Goal: Information Seeking & Learning: Learn about a topic

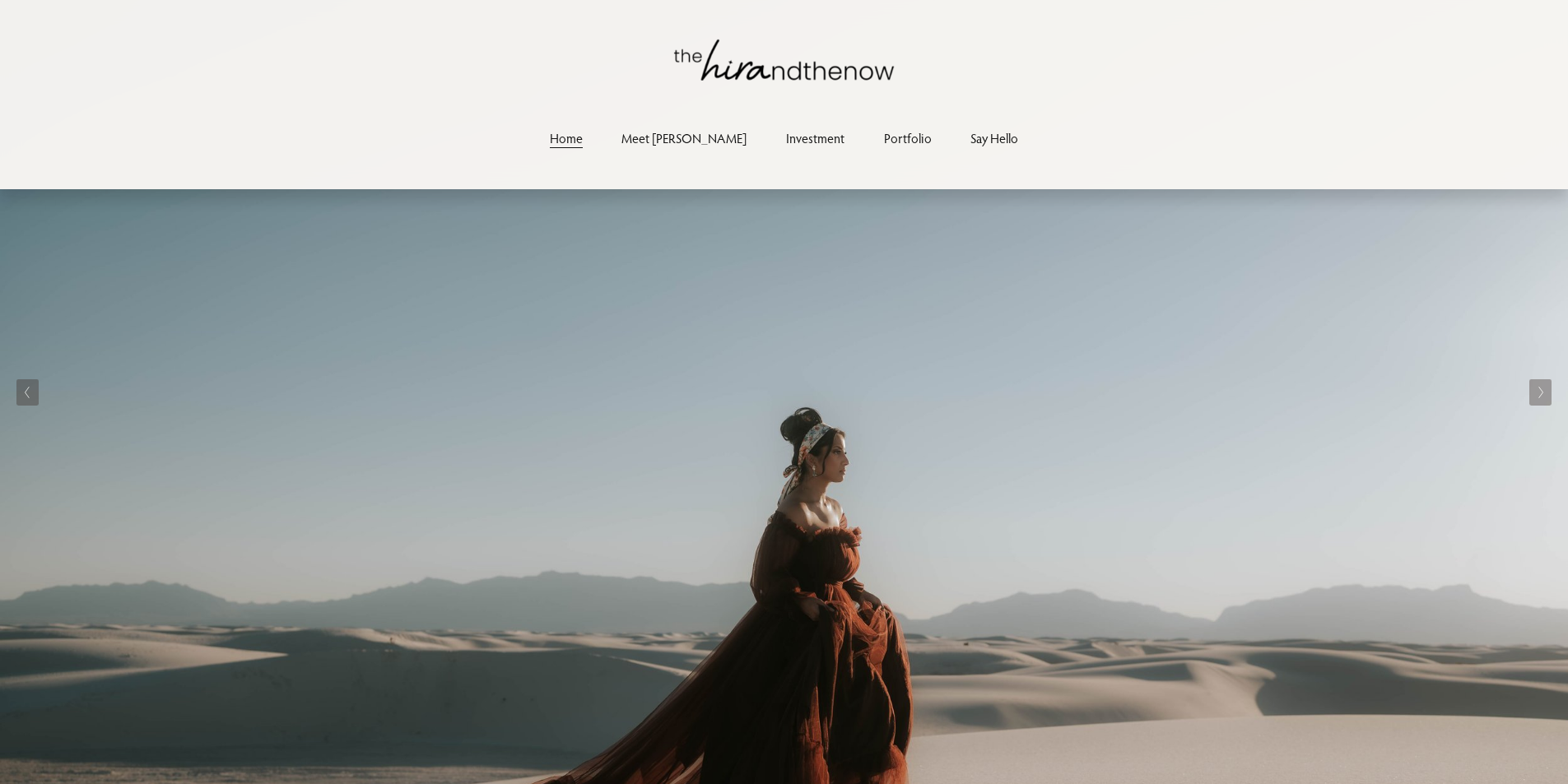
click at [811, 137] on nav "Home Meet Hira Investment Portfolio Say Hello" at bounding box center [784, 138] width 508 height 22
click at [786, 134] on link "Investment" at bounding box center [815, 138] width 59 height 22
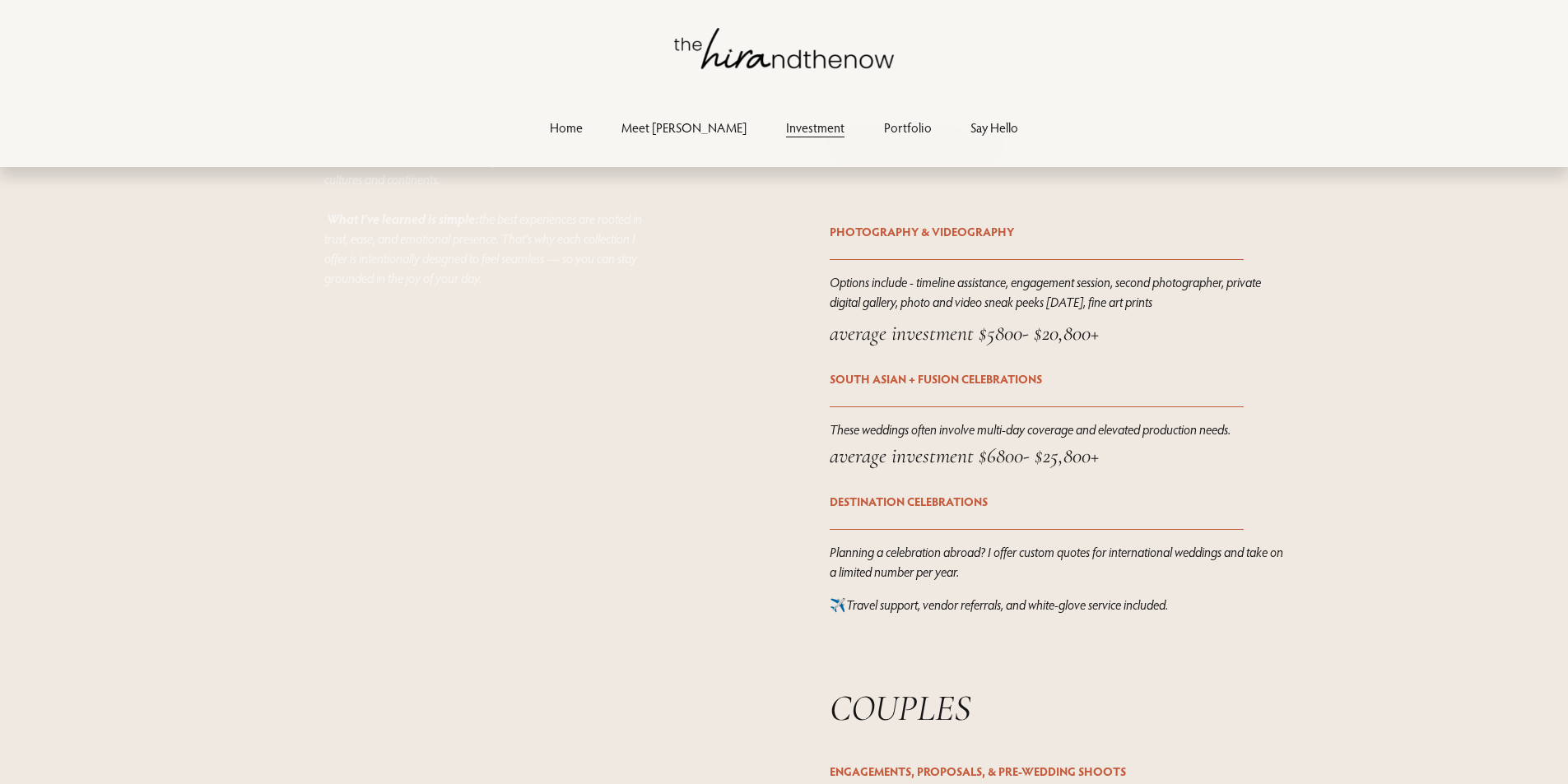
scroll to position [2469, 0]
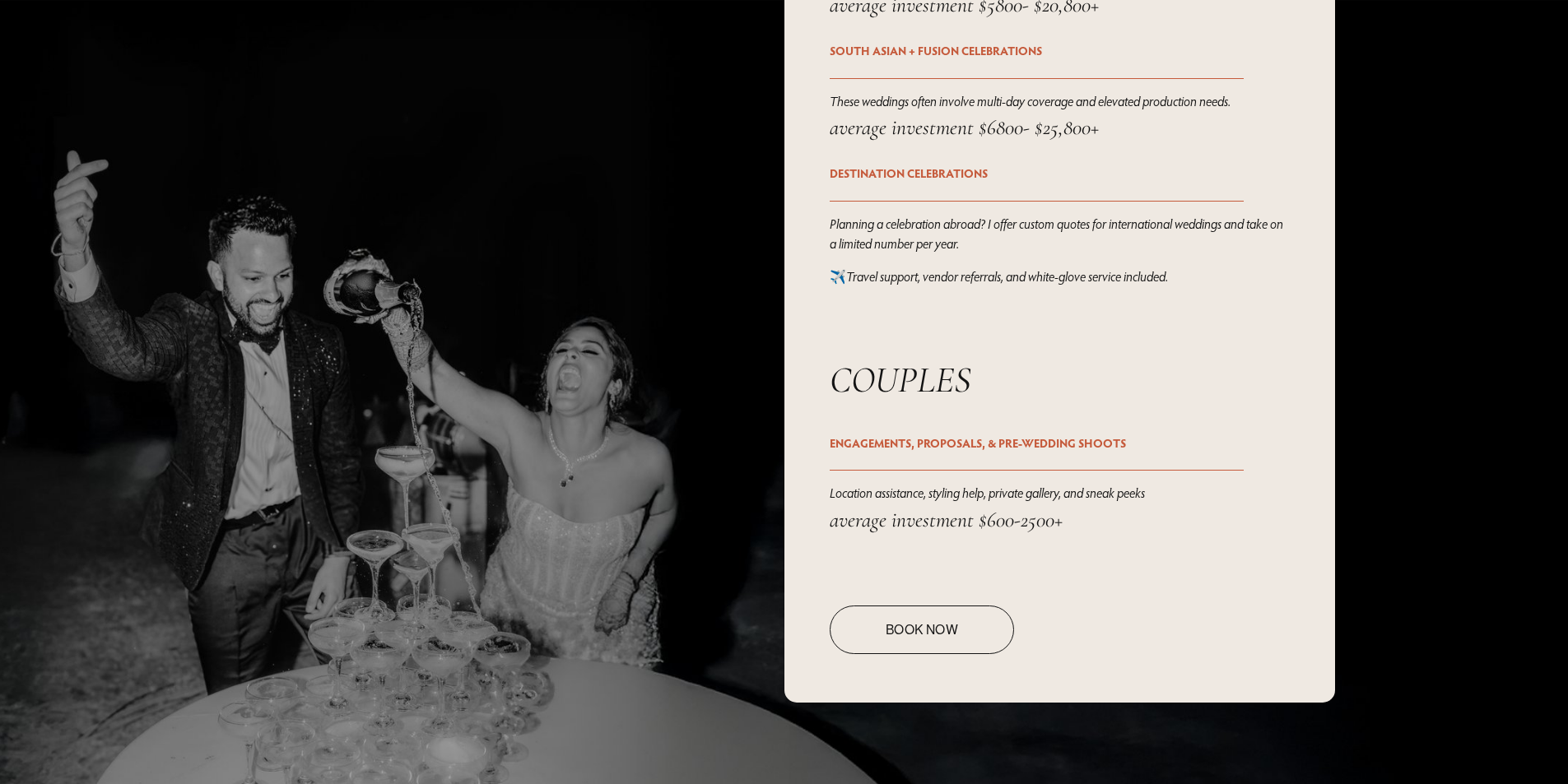
click at [899, 646] on link "Book Now" at bounding box center [921, 630] width 184 height 48
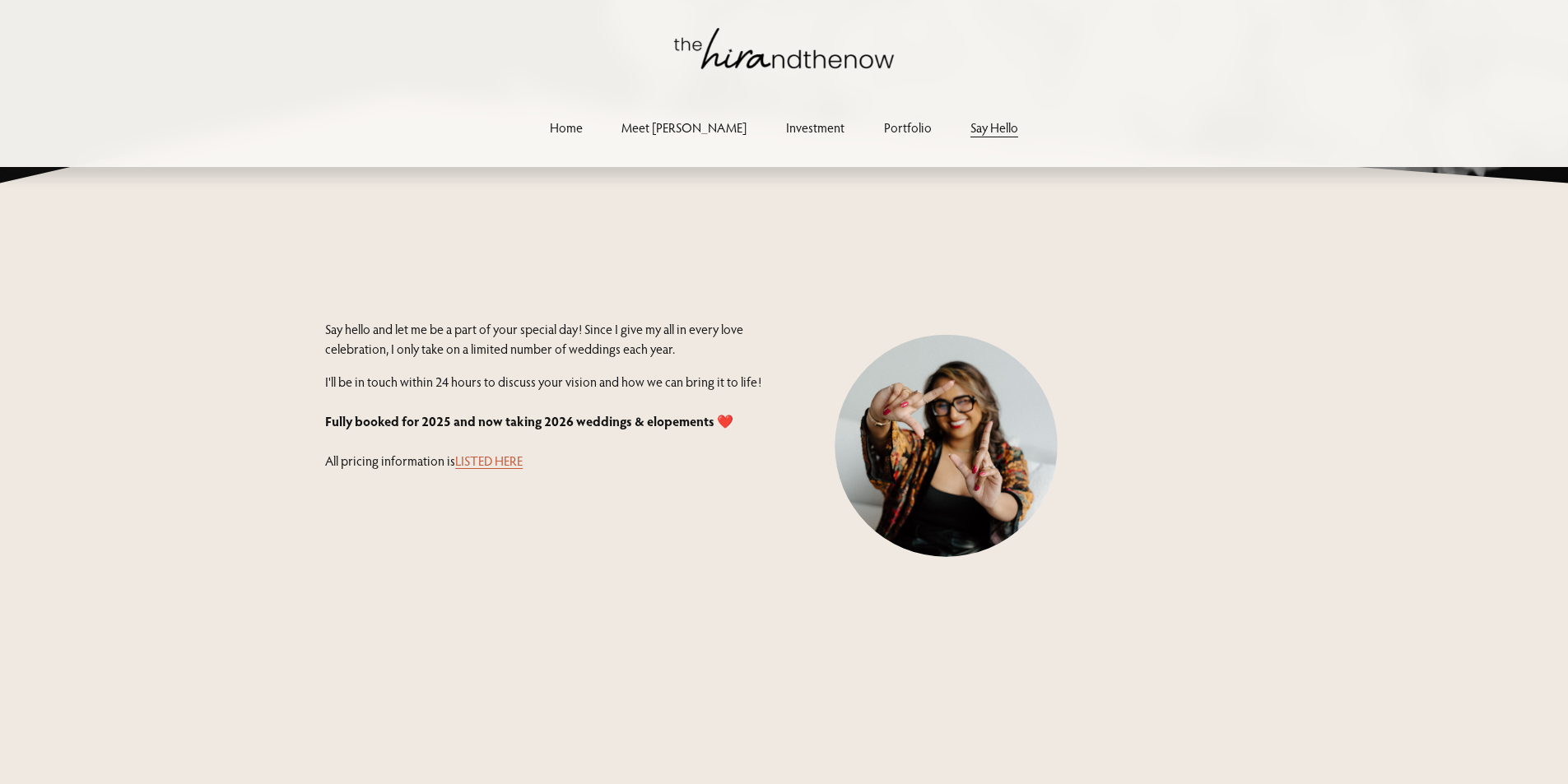
scroll to position [329, 0]
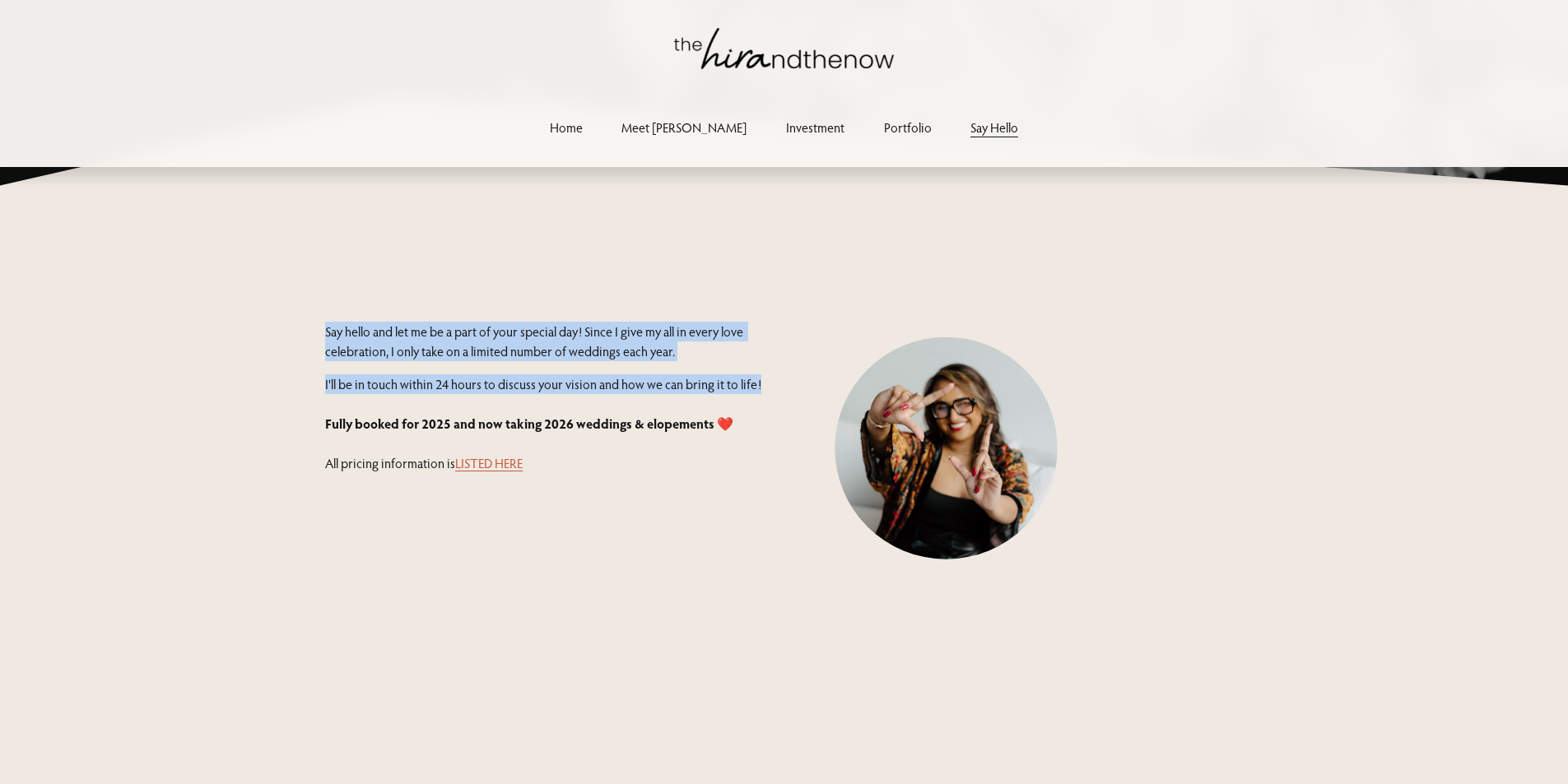
drag, startPoint x: 306, startPoint y: 326, endPoint x: 775, endPoint y: 379, distance: 472.0
drag, startPoint x: 786, startPoint y: 381, endPoint x: 303, endPoint y: 293, distance: 491.0
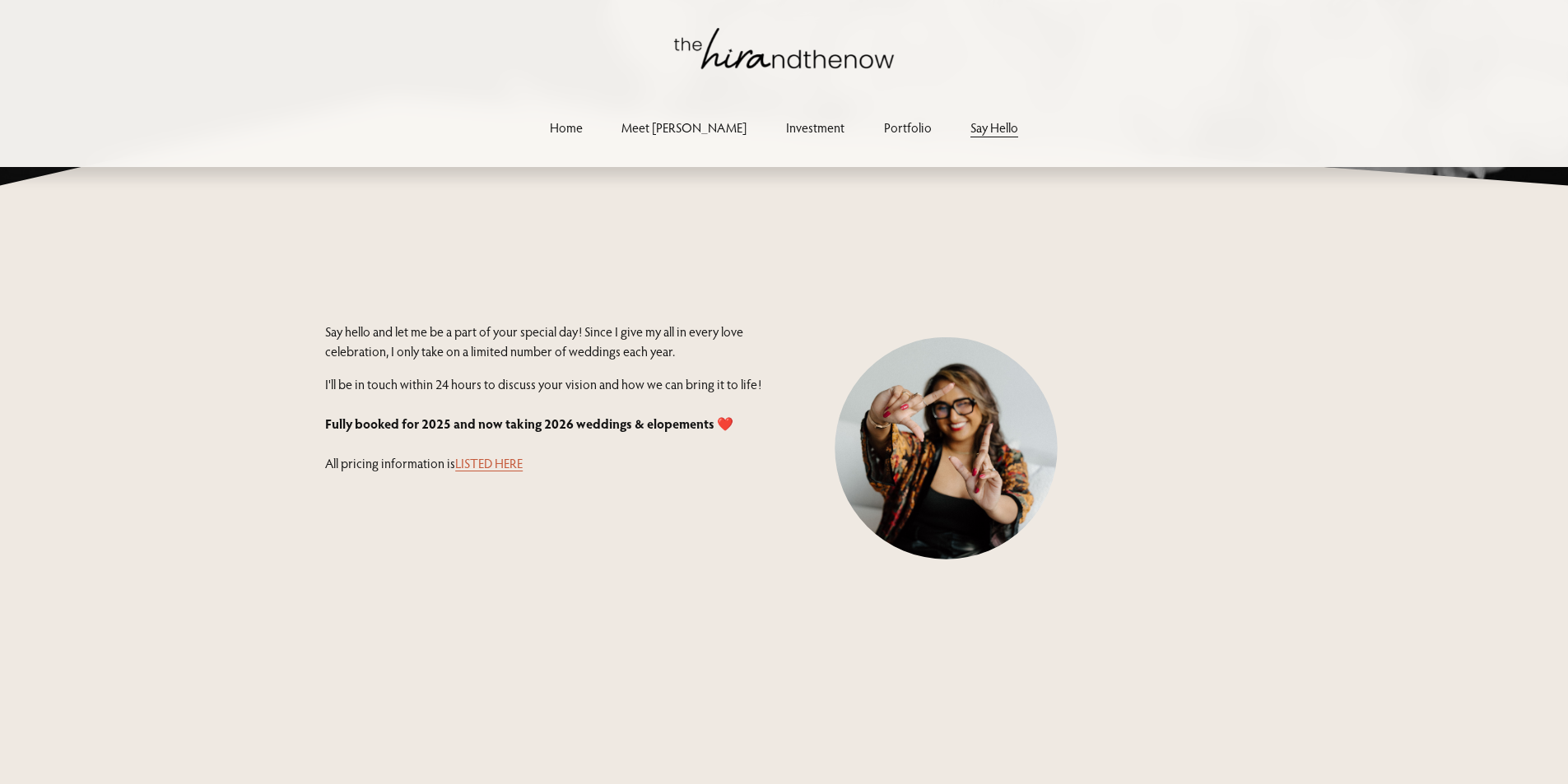
click at [460, 462] on link "LISTED HERE" at bounding box center [489, 464] width 68 height 17
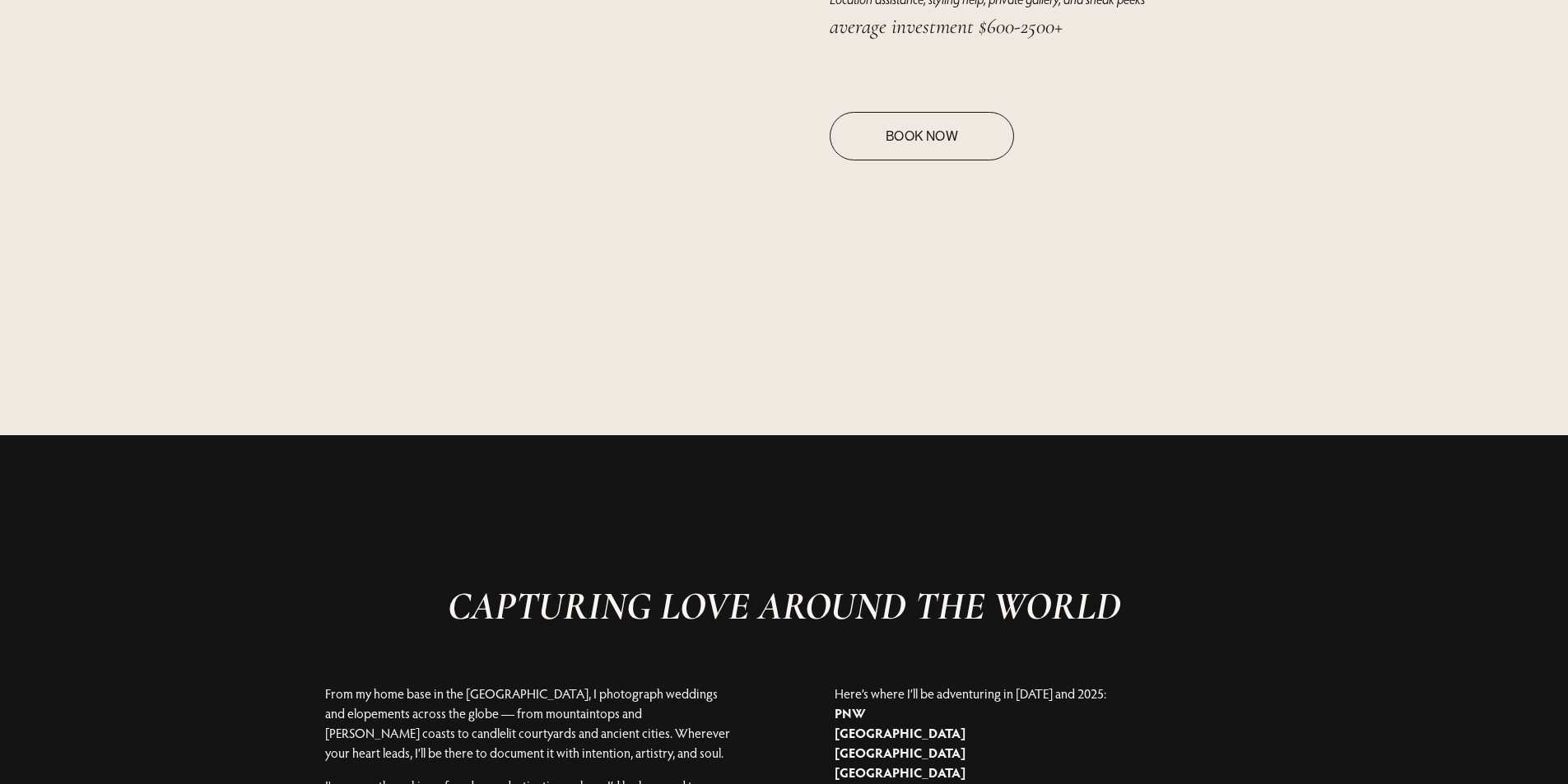
scroll to position [3375, 0]
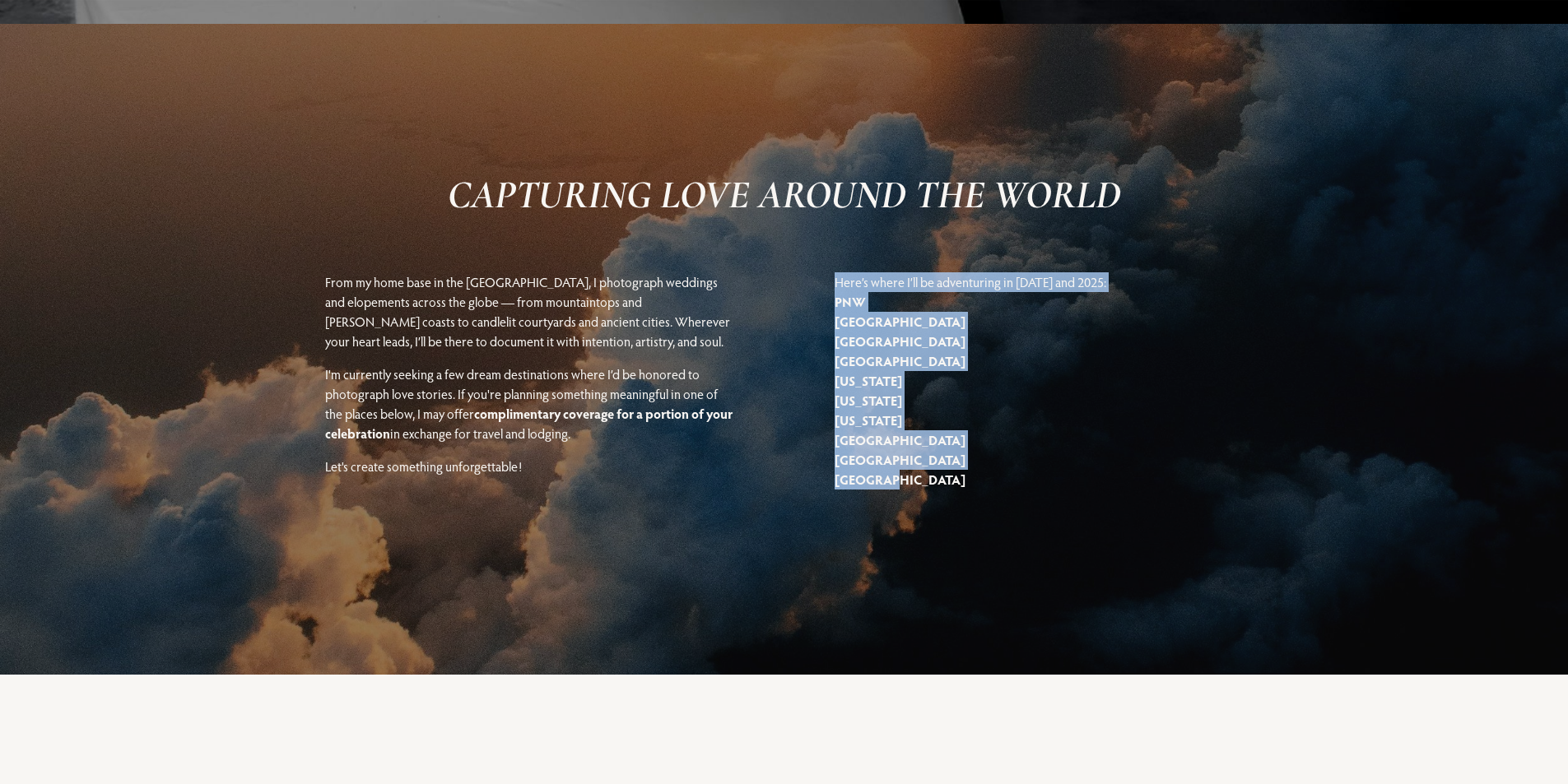
drag, startPoint x: 816, startPoint y: 283, endPoint x: 909, endPoint y: 486, distance: 223.3
click at [909, 486] on div "CAPTURING LOVE AROUND THE WORLD From my home base in the USA, I photograph wedd…" at bounding box center [784, 350] width 1568 height 548
click at [909, 486] on p "Here’s where I’ll be adventuring in 2024 and 2025: PNW London Scotland Mexico H…" at bounding box center [1038, 381] width 408 height 217
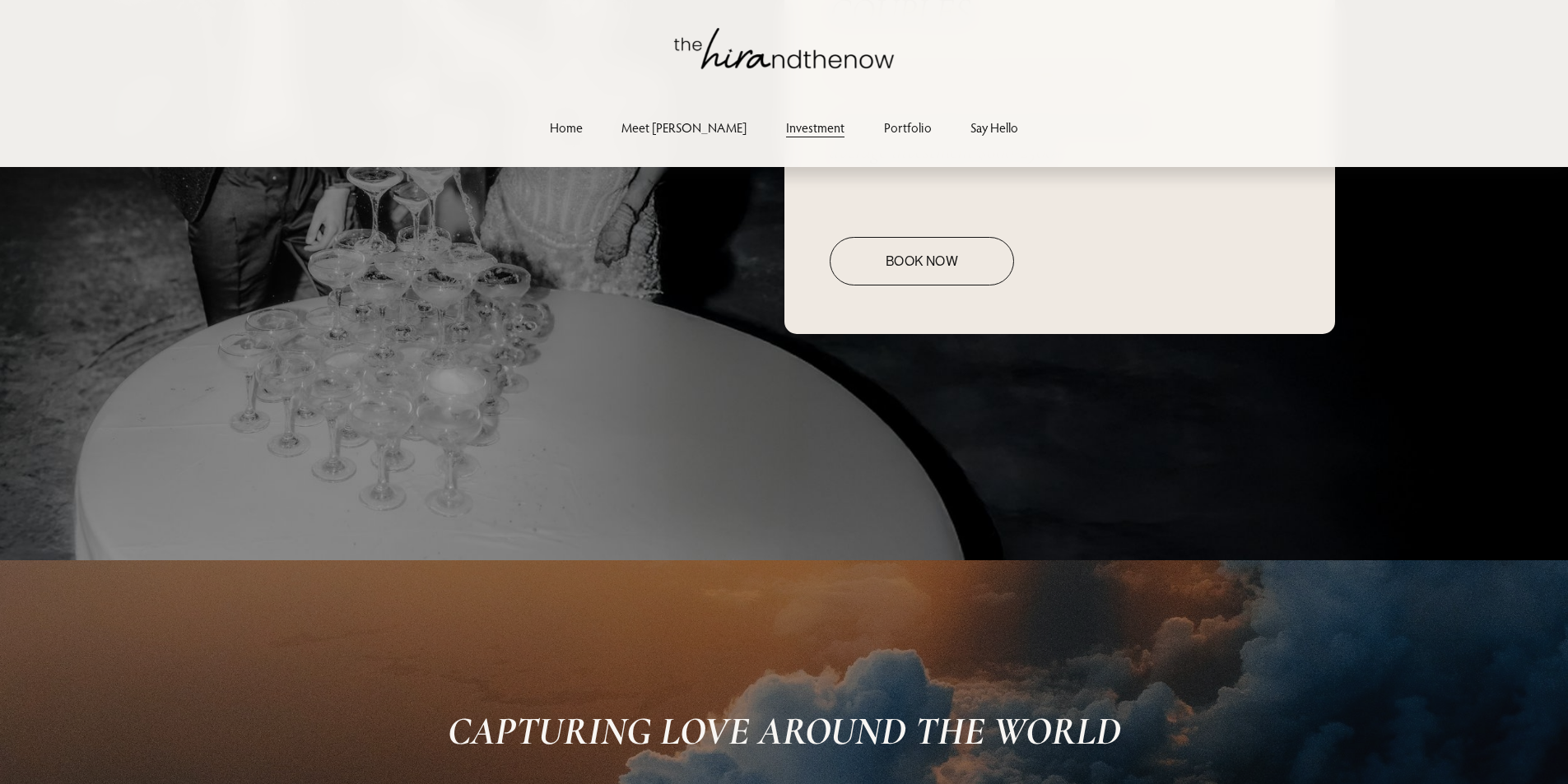
scroll to position [2633, 0]
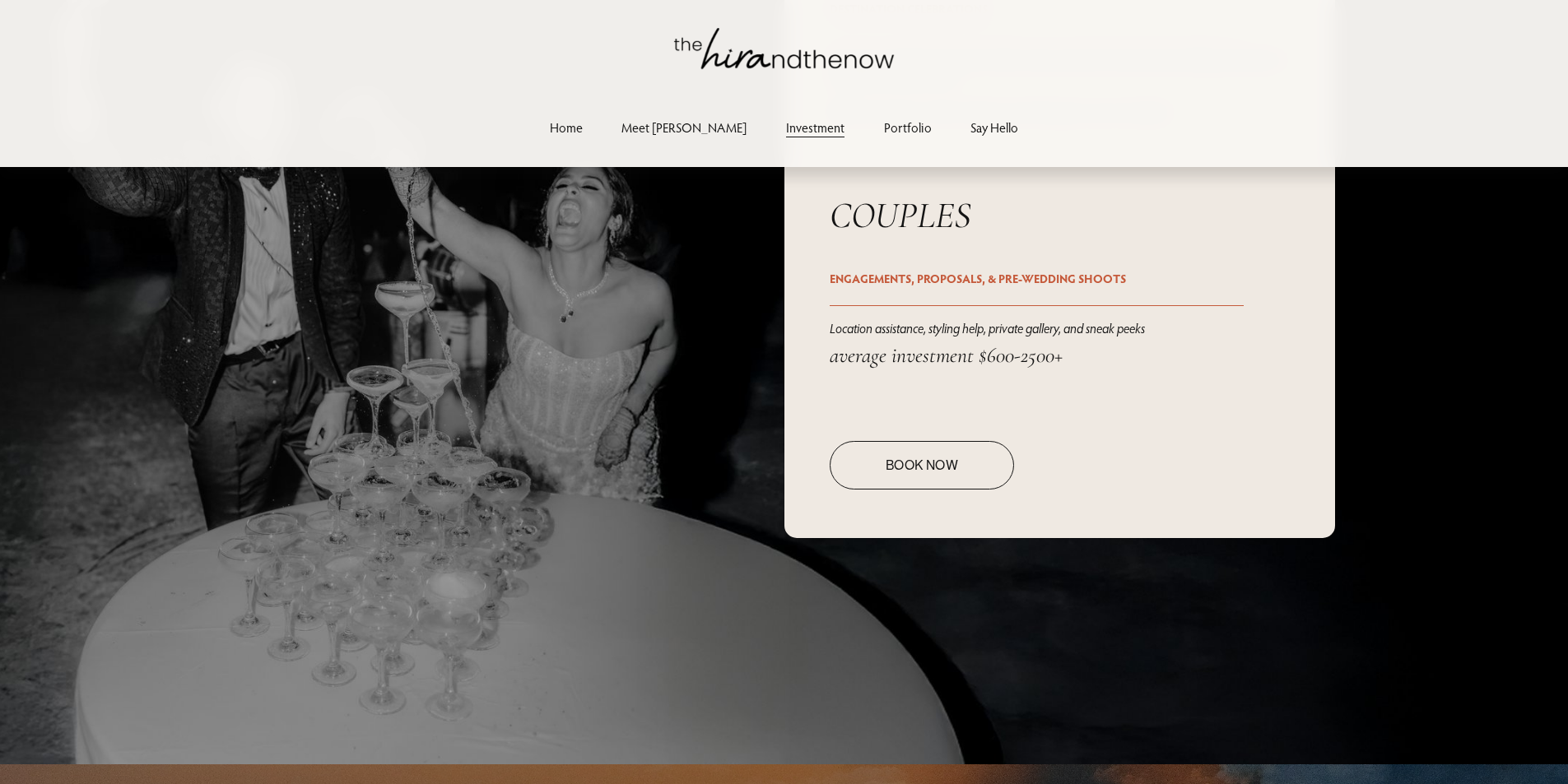
click at [909, 486] on link "Book Now" at bounding box center [921, 465] width 184 height 48
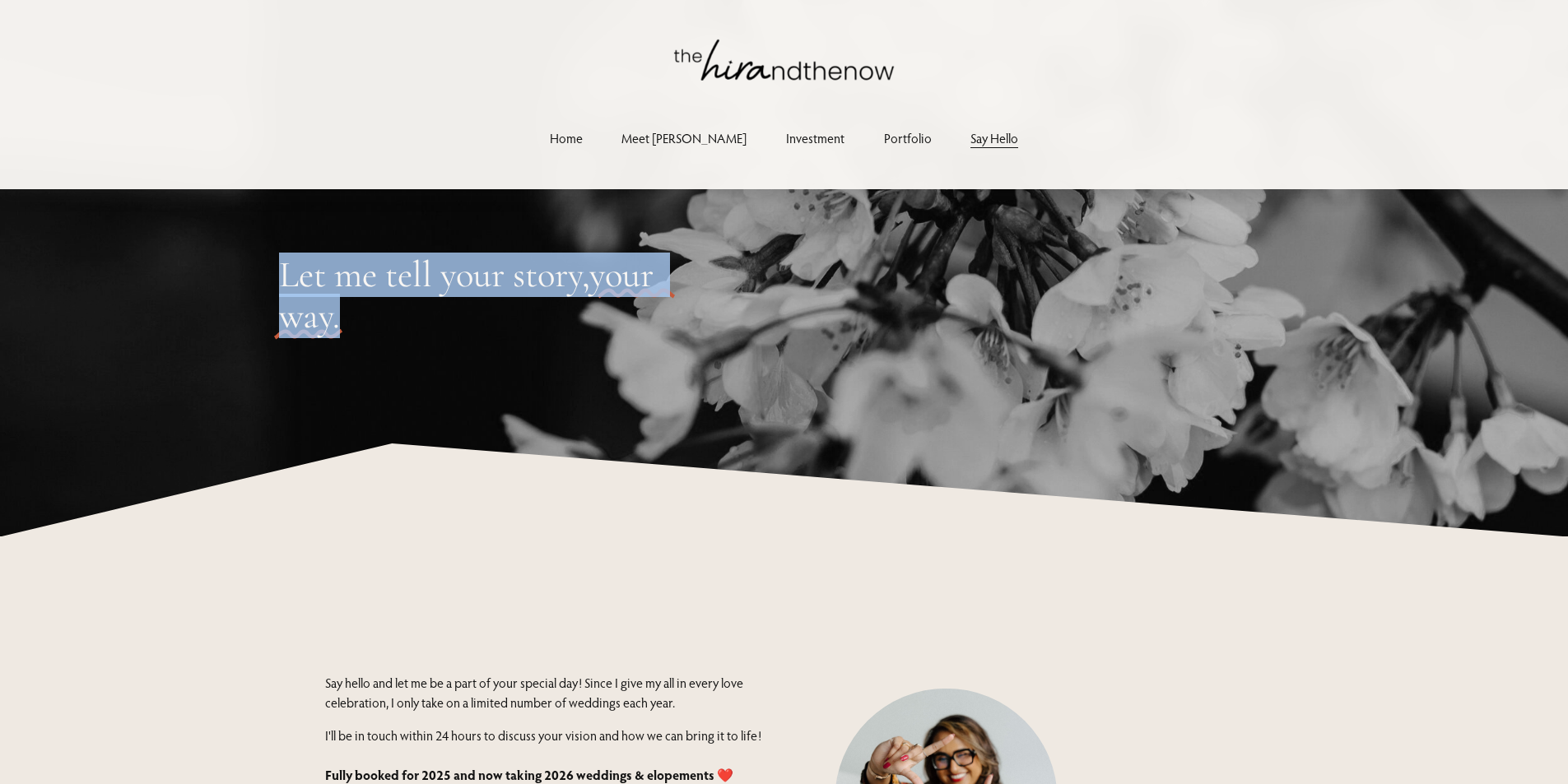
drag, startPoint x: 264, startPoint y: 252, endPoint x: 359, endPoint y: 320, distance: 116.8
click at [359, 320] on div "Let me tell your story , your way ." at bounding box center [784, 317] width 1568 height 253
click at [359, 320] on h2 "Let me tell your story , your way ." at bounding box center [482, 296] width 408 height 83
drag, startPoint x: 360, startPoint y: 320, endPoint x: 272, endPoint y: 269, distance: 101.7
click at [272, 269] on div "Let me tell your story , your way ." at bounding box center [784, 317] width 1568 height 253
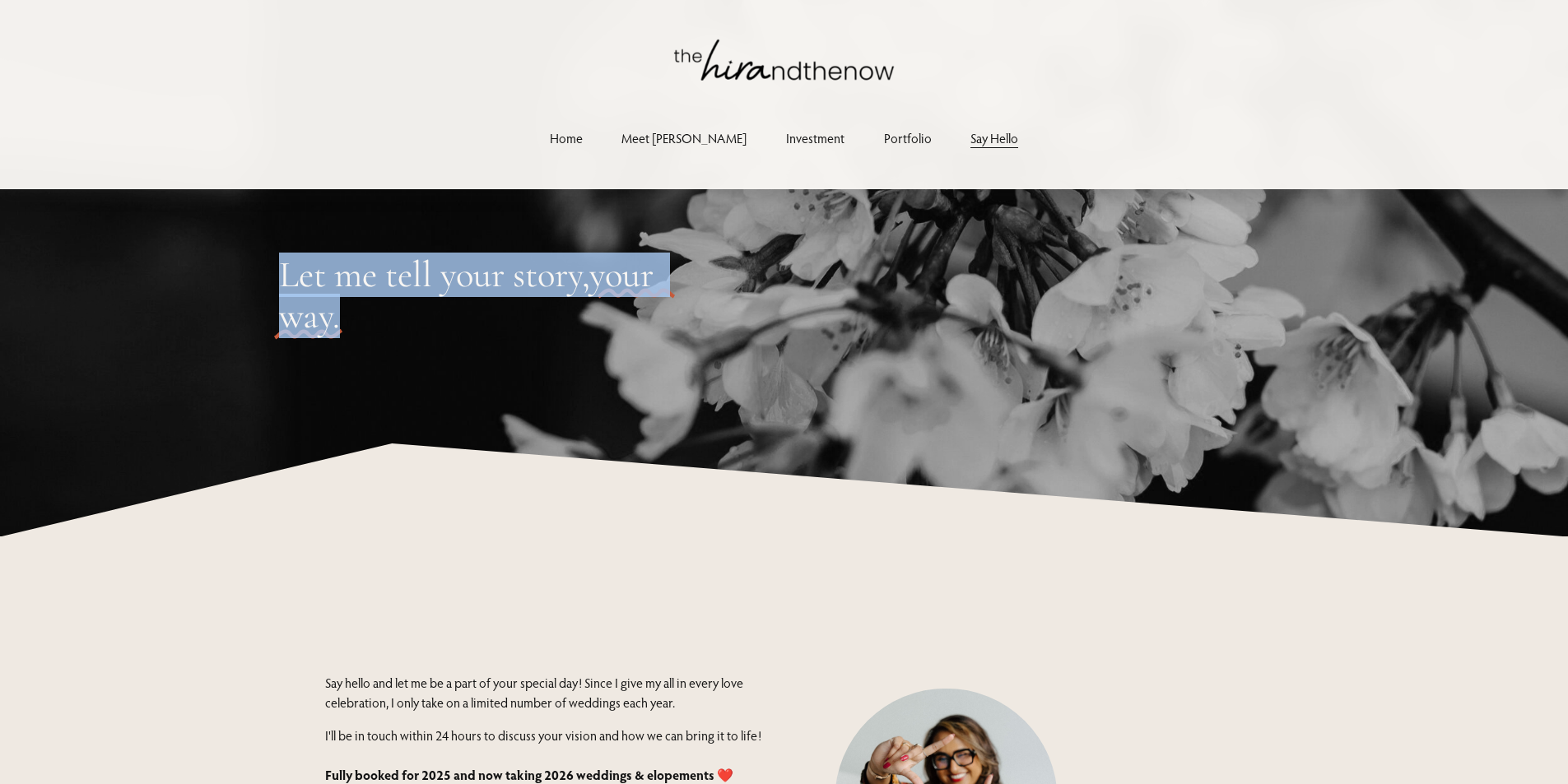
click at [272, 269] on div "Let me tell your story , your way ." at bounding box center [784, 317] width 1568 height 253
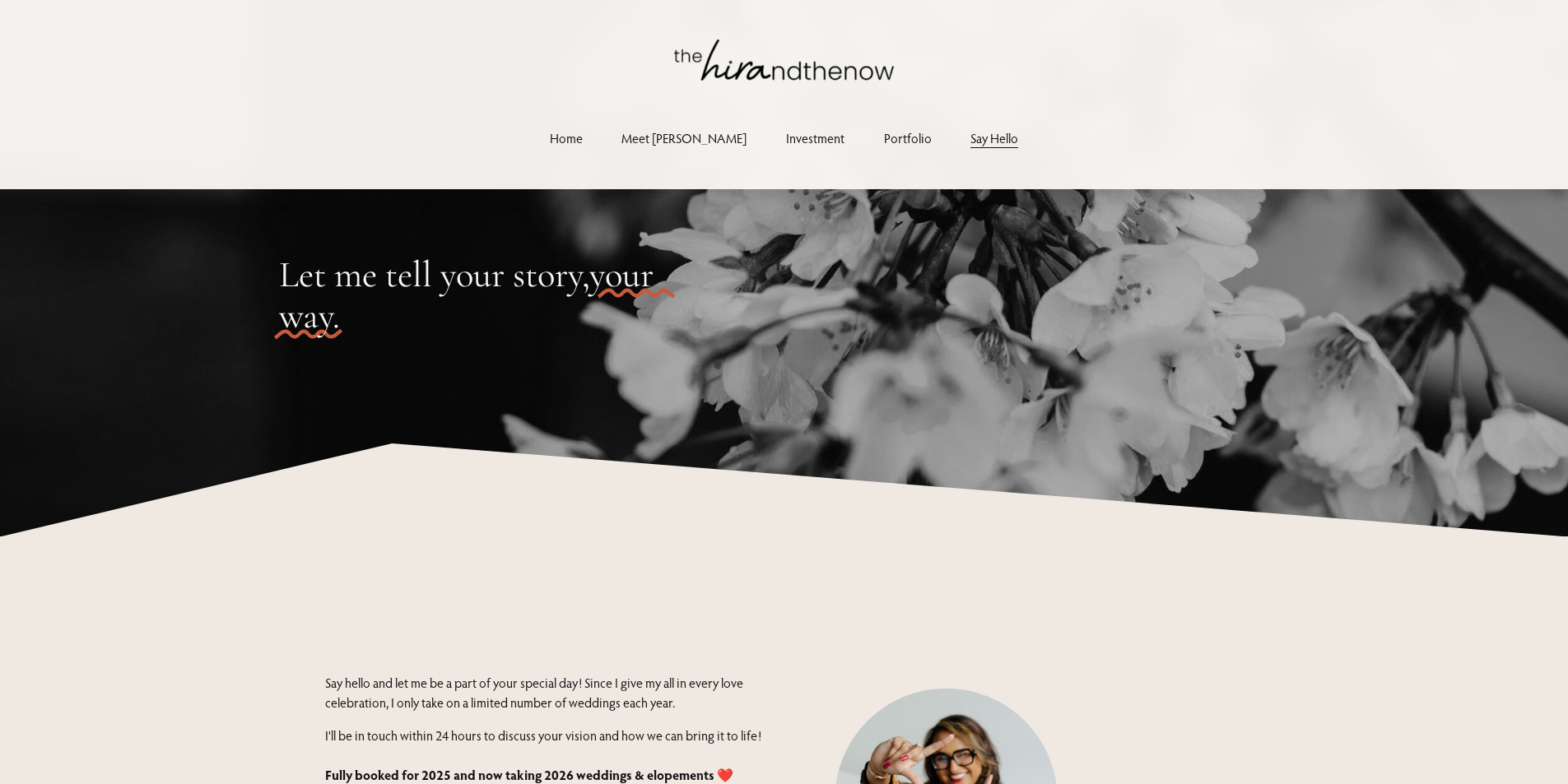
click at [884, 137] on link "Portfolio" at bounding box center [908, 138] width 47 height 22
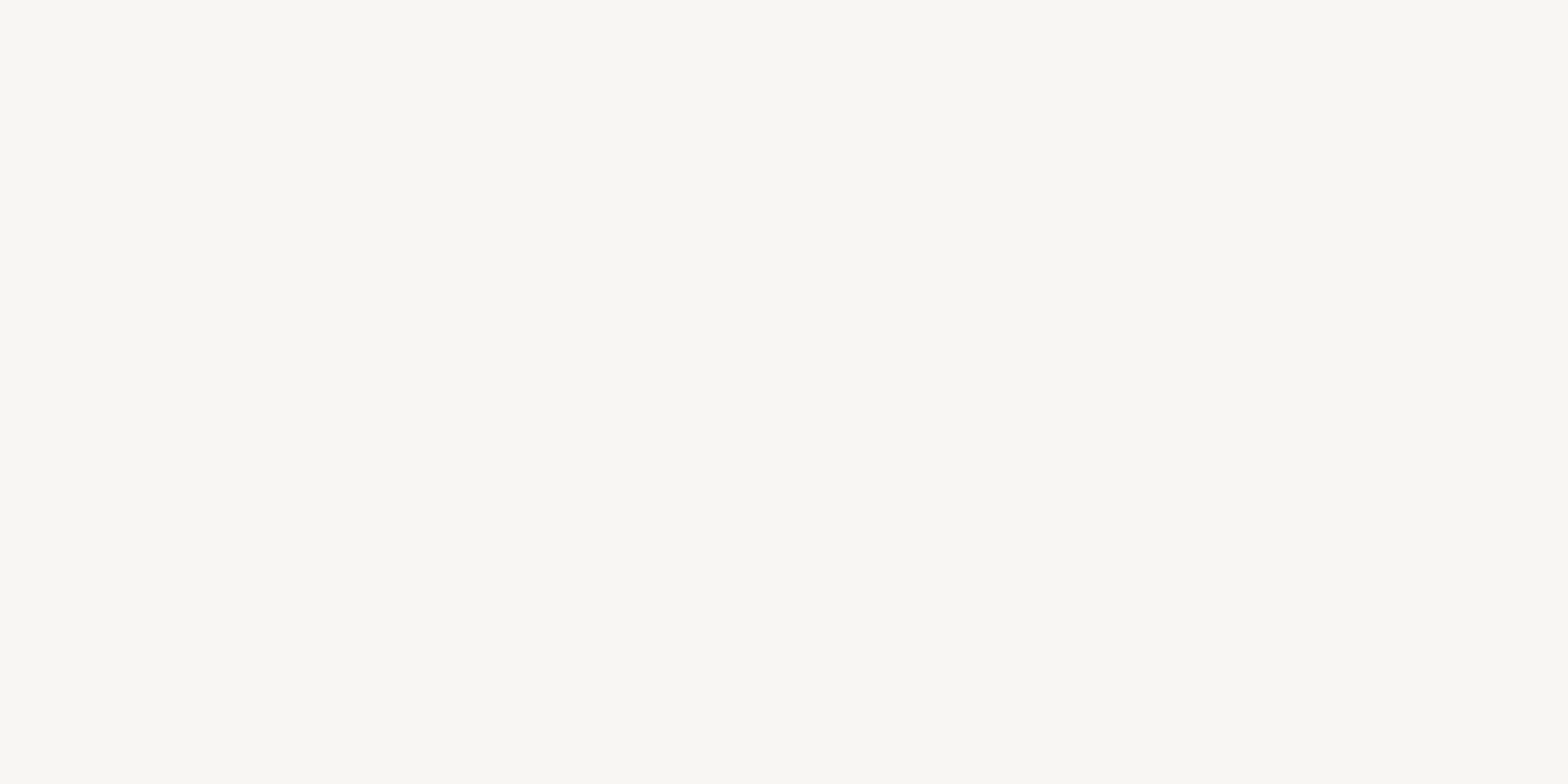
scroll to position [8383, 0]
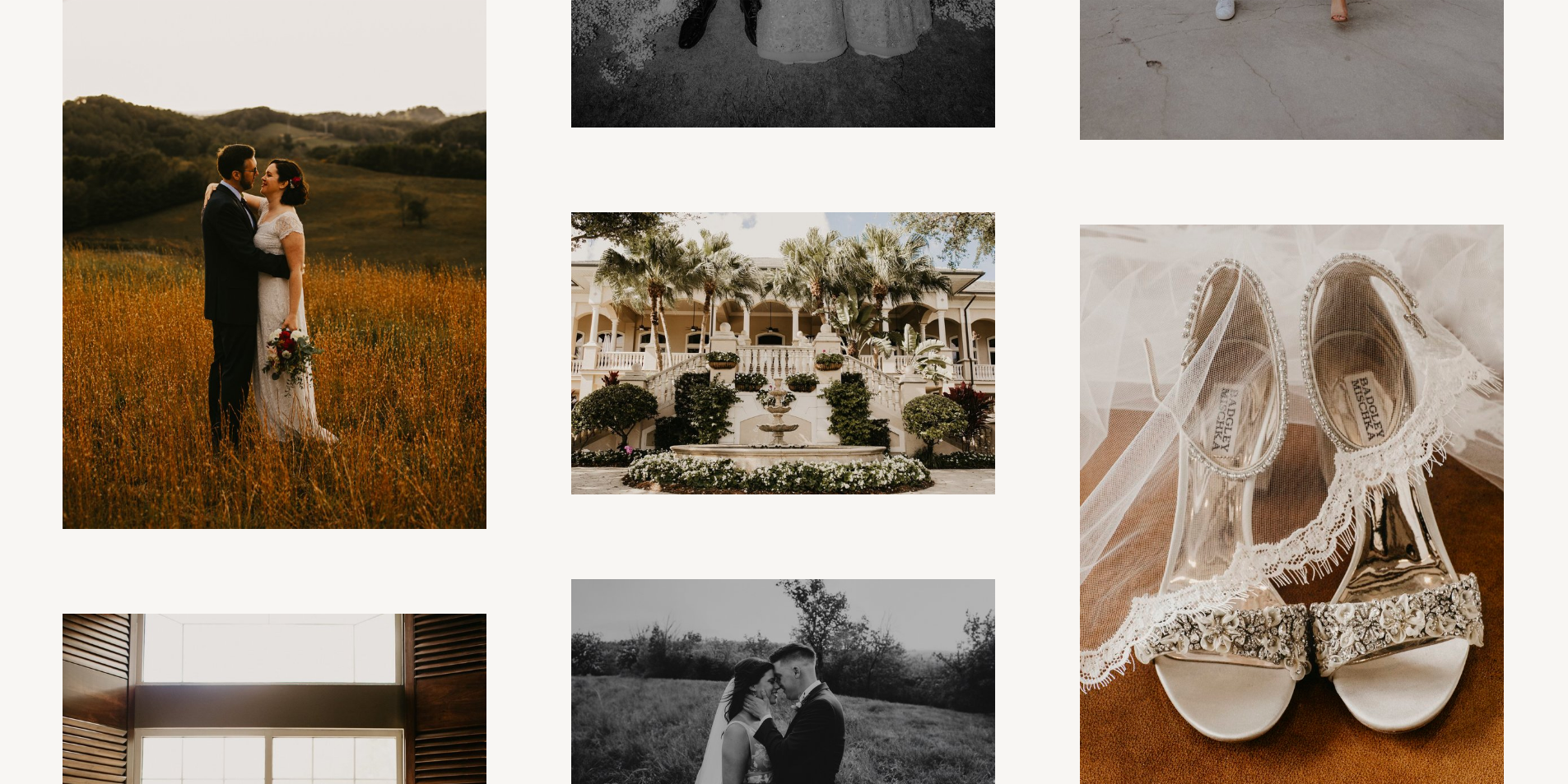
click at [777, 405] on img at bounding box center [783, 354] width 424 height 282
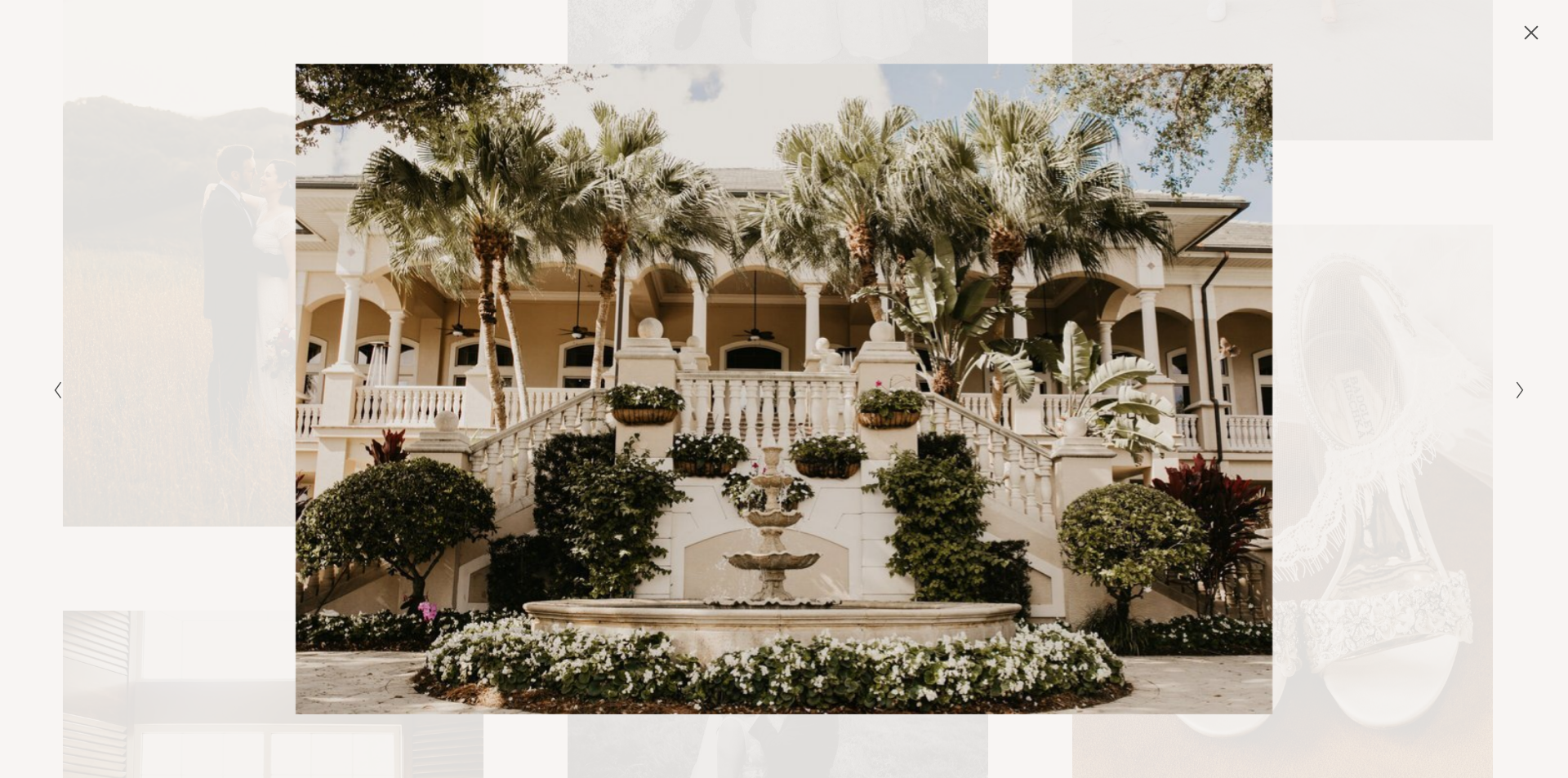
click at [1327, 550] on div "Gallery" at bounding box center [1152, 389] width 737 height 652
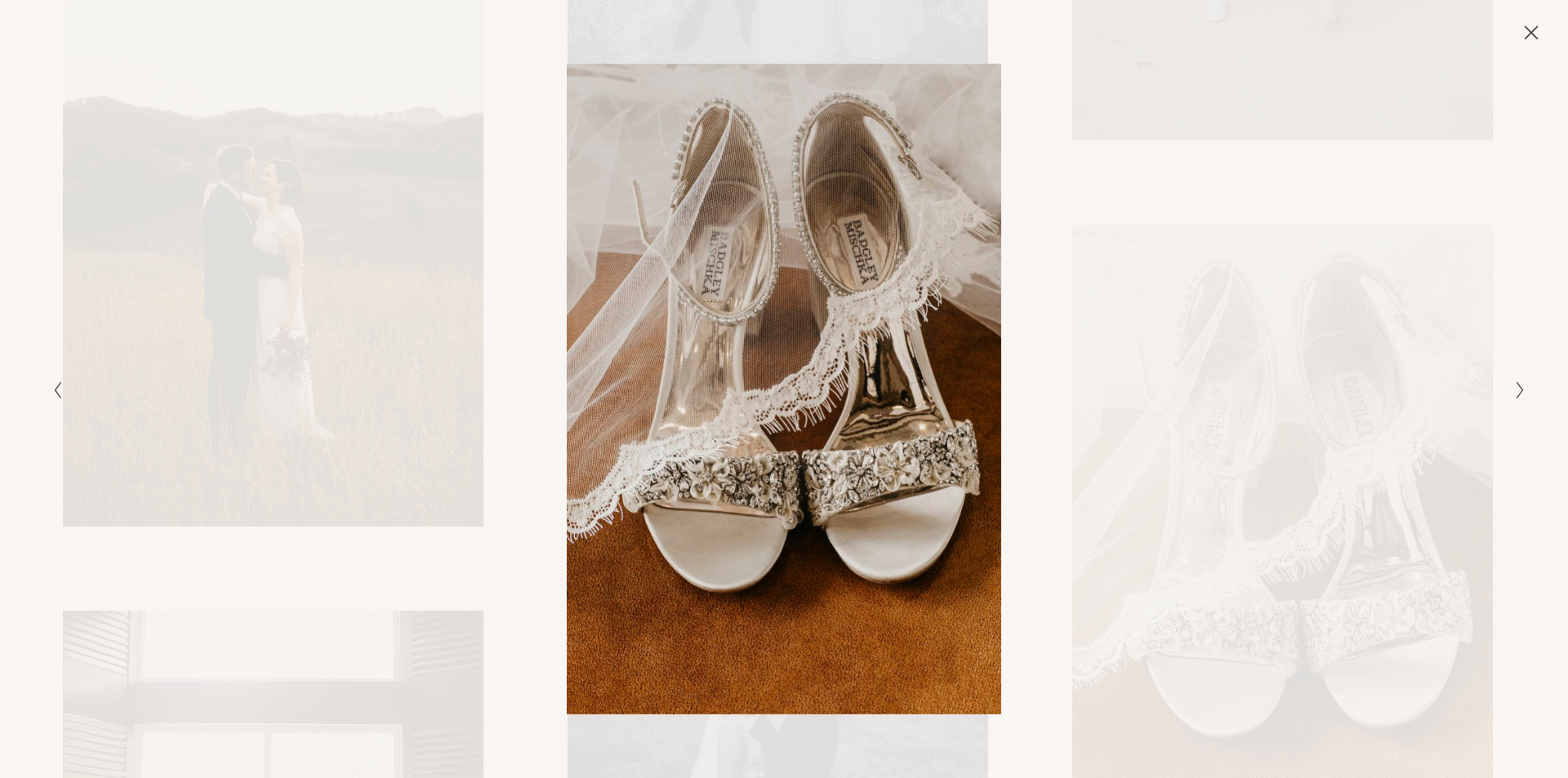
click at [1214, 534] on div "Gallery" at bounding box center [1152, 389] width 737 height 652
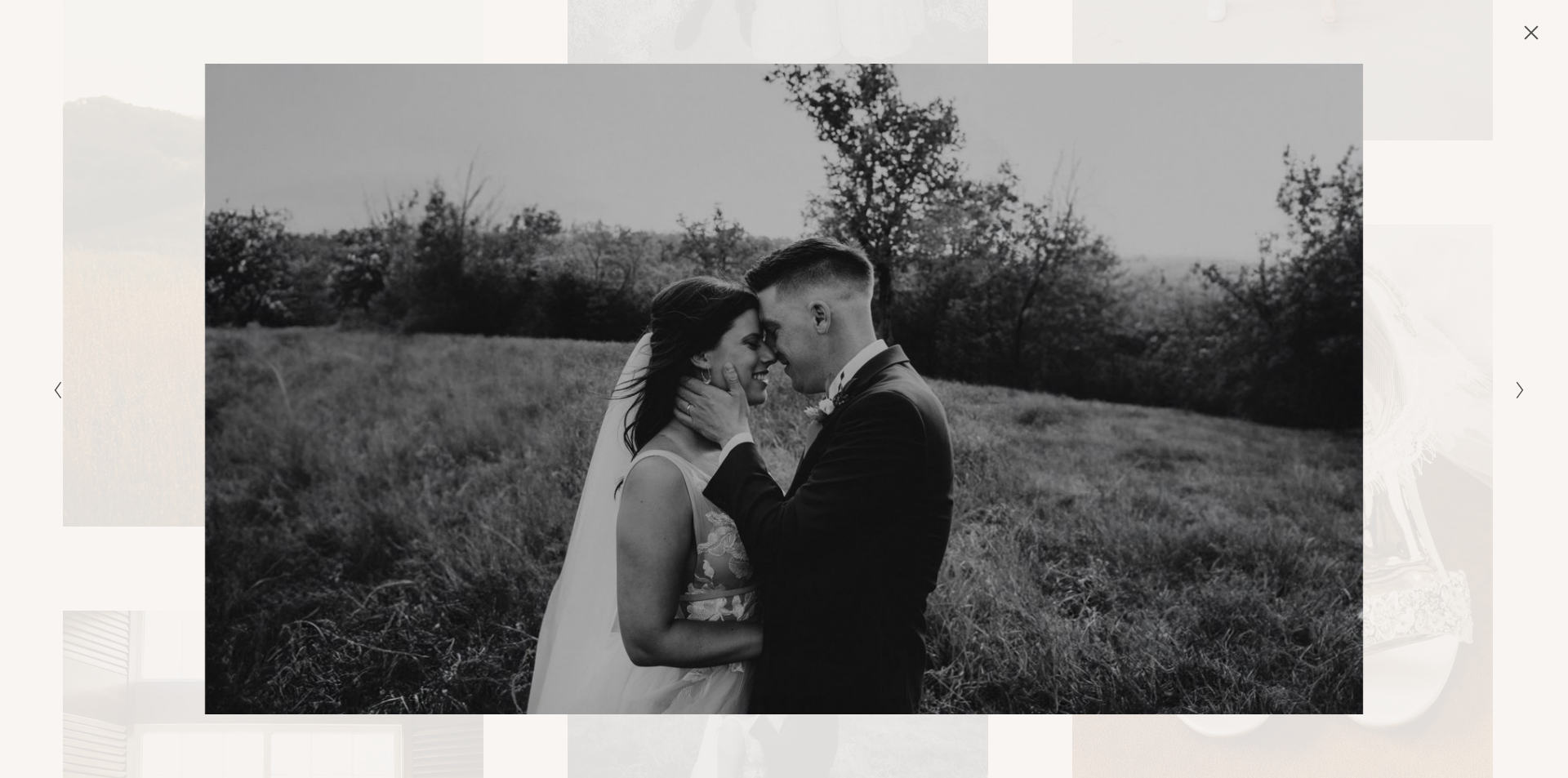
click at [1527, 40] on icon "Close" at bounding box center [1531, 33] width 17 height 17
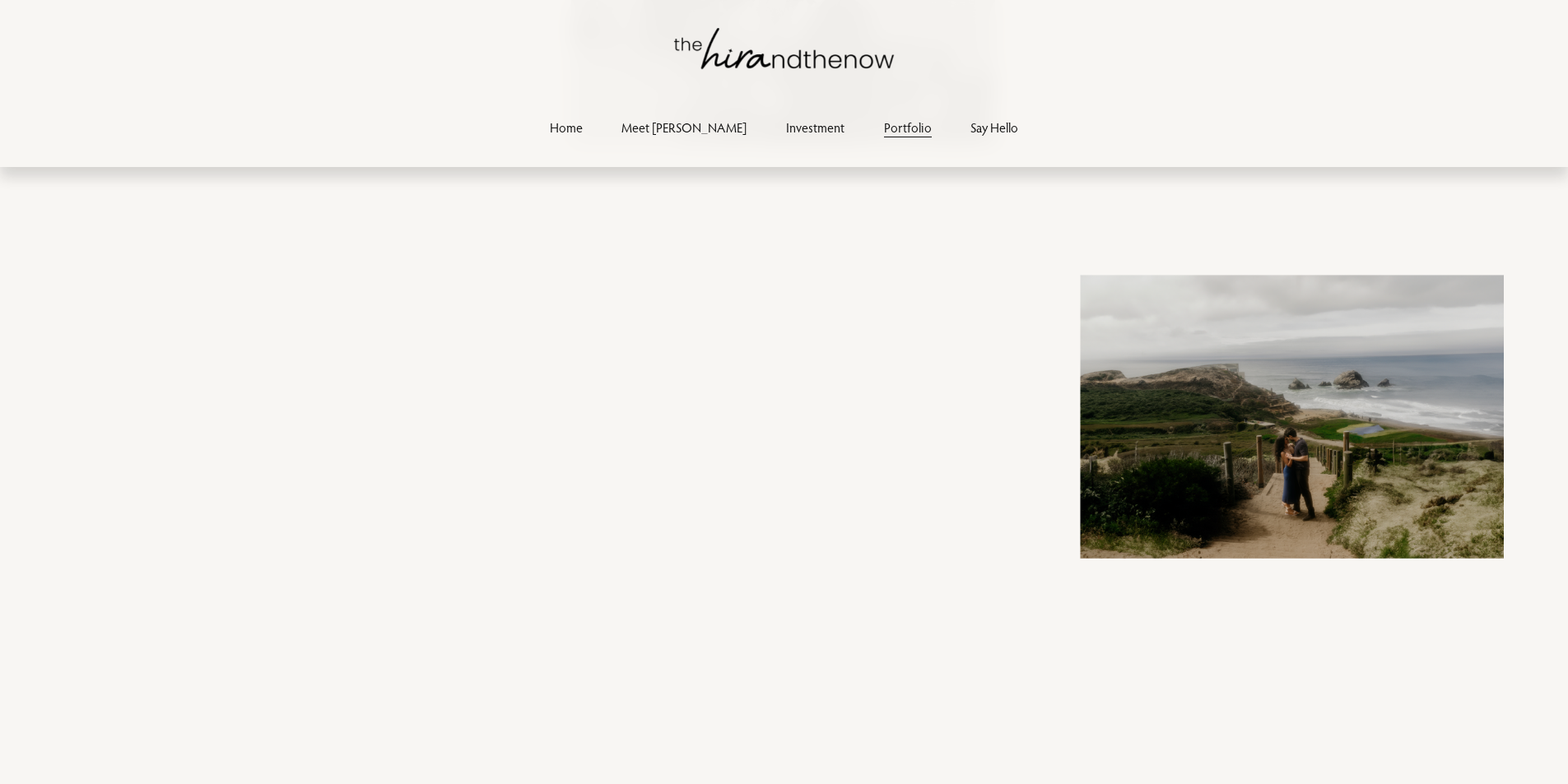
scroll to position [13733, 0]
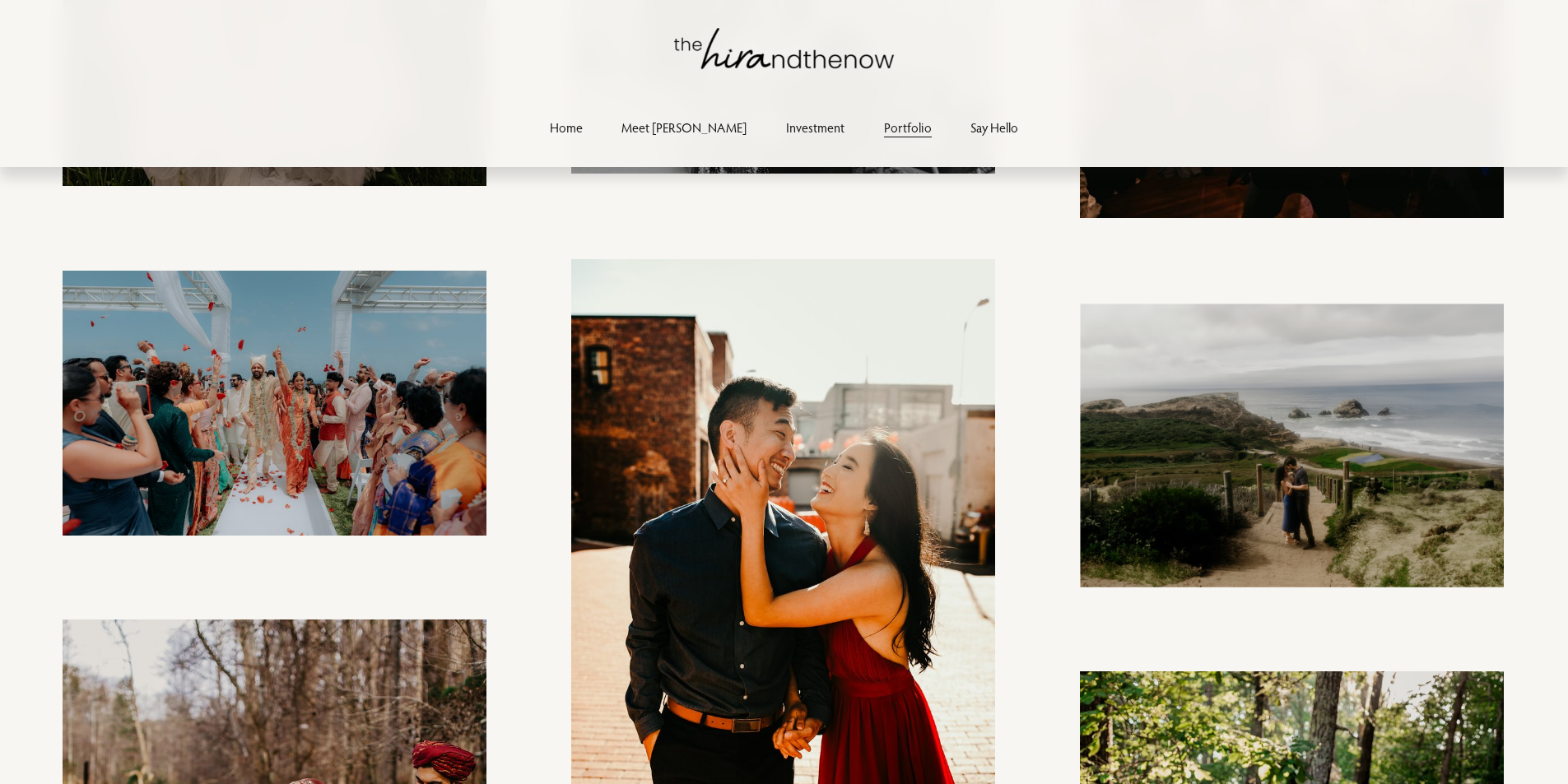
click at [225, 386] on img at bounding box center [274, 403] width 424 height 265
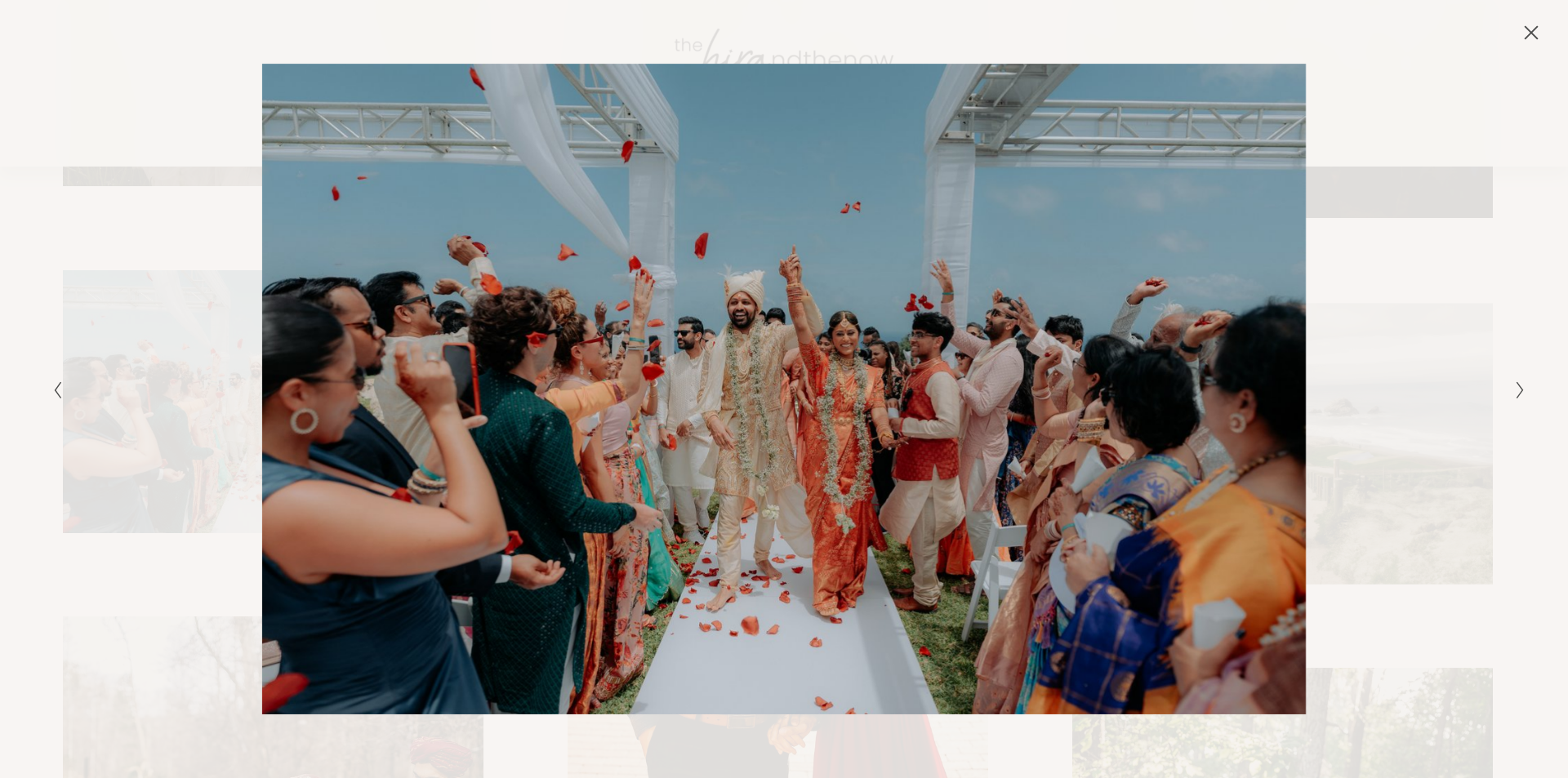
click at [1517, 395] on icon "Next Slide" at bounding box center [1521, 390] width 11 height 19
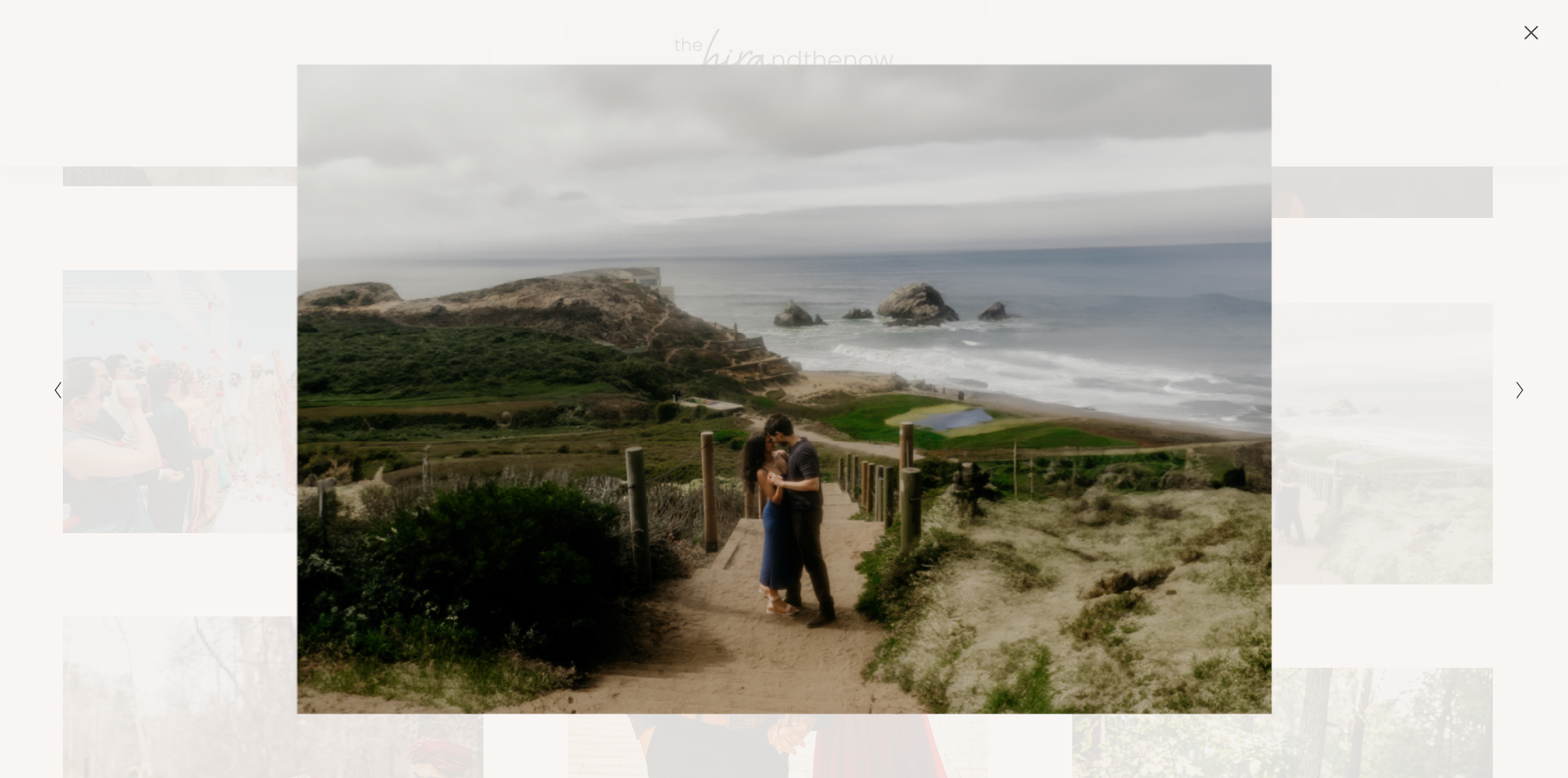
click at [1517, 395] on icon "Next Slide" at bounding box center [1521, 390] width 11 height 19
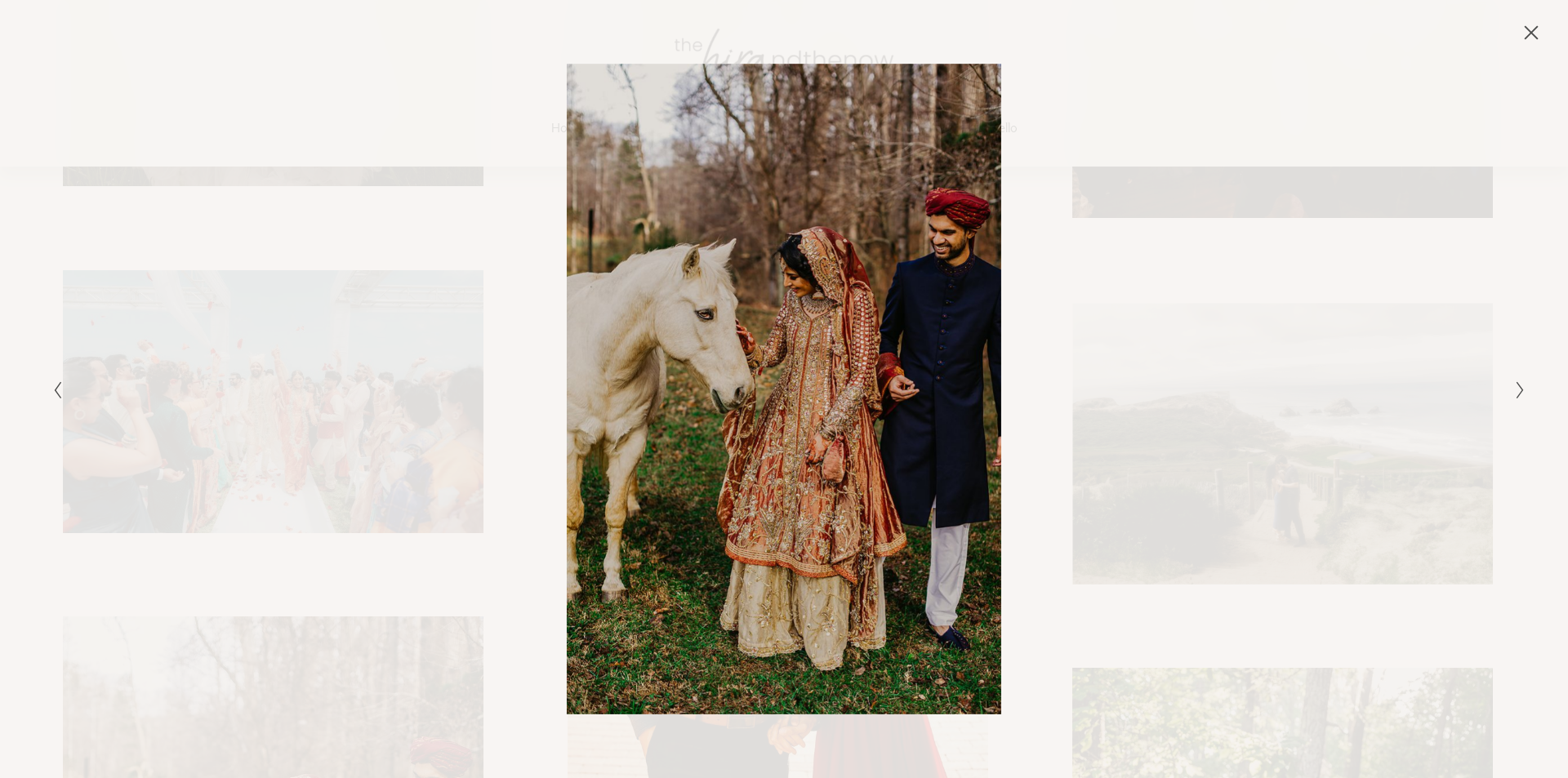
click at [1517, 395] on icon "Next Slide" at bounding box center [1521, 390] width 11 height 19
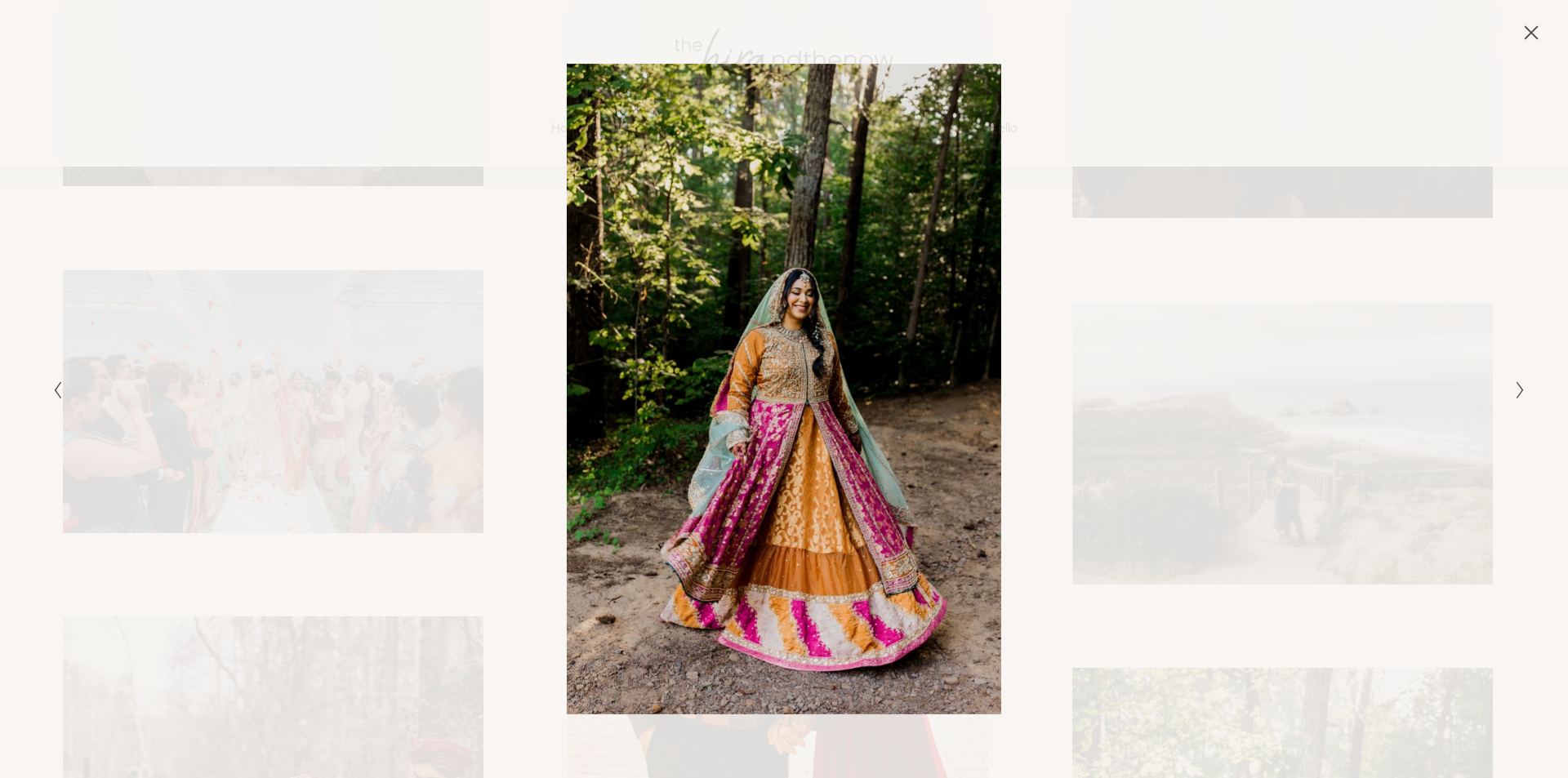
click at [1517, 395] on icon "Next Slide" at bounding box center [1521, 390] width 11 height 19
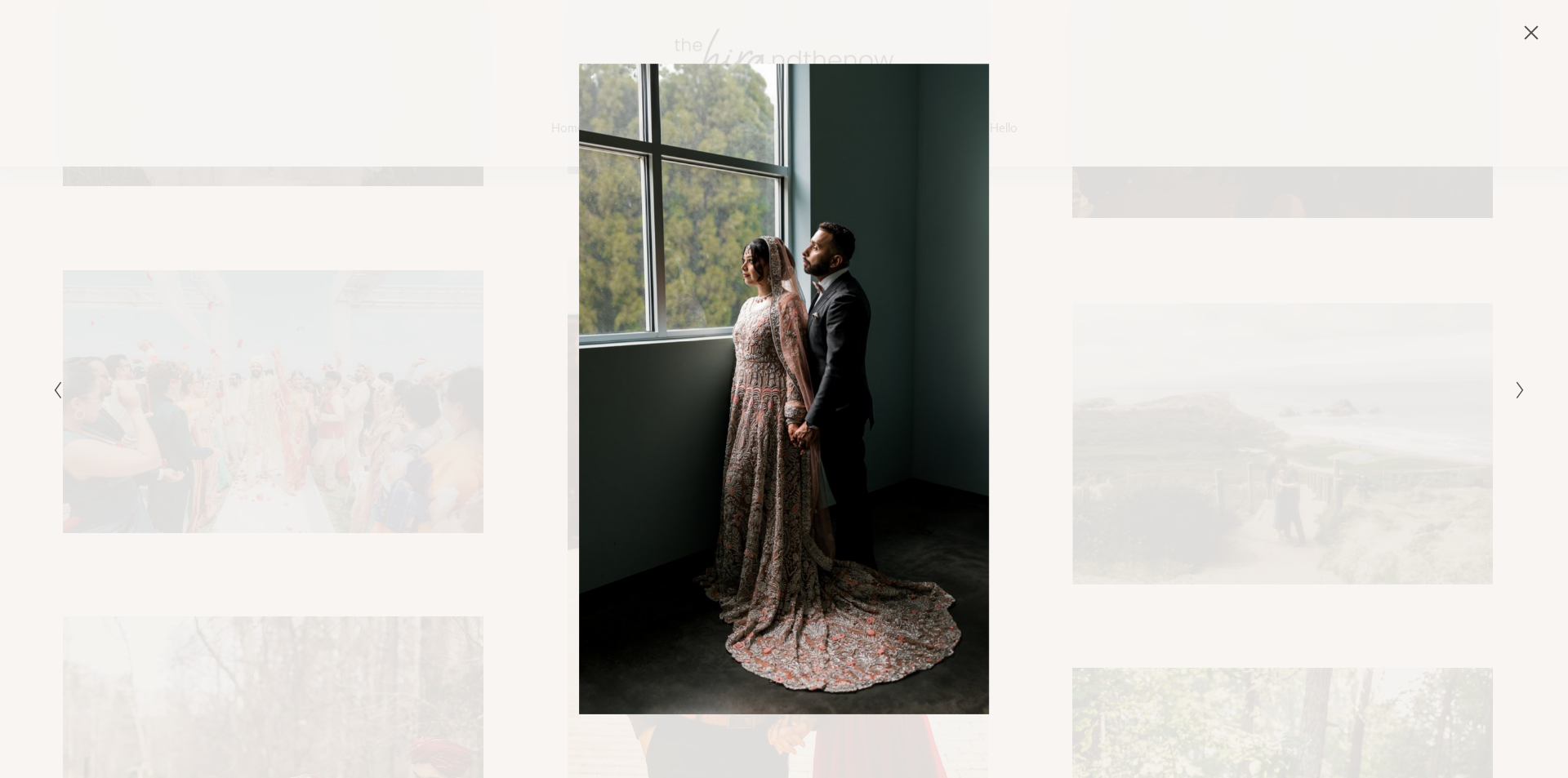
click at [1517, 395] on icon "Next Slide" at bounding box center [1521, 390] width 11 height 19
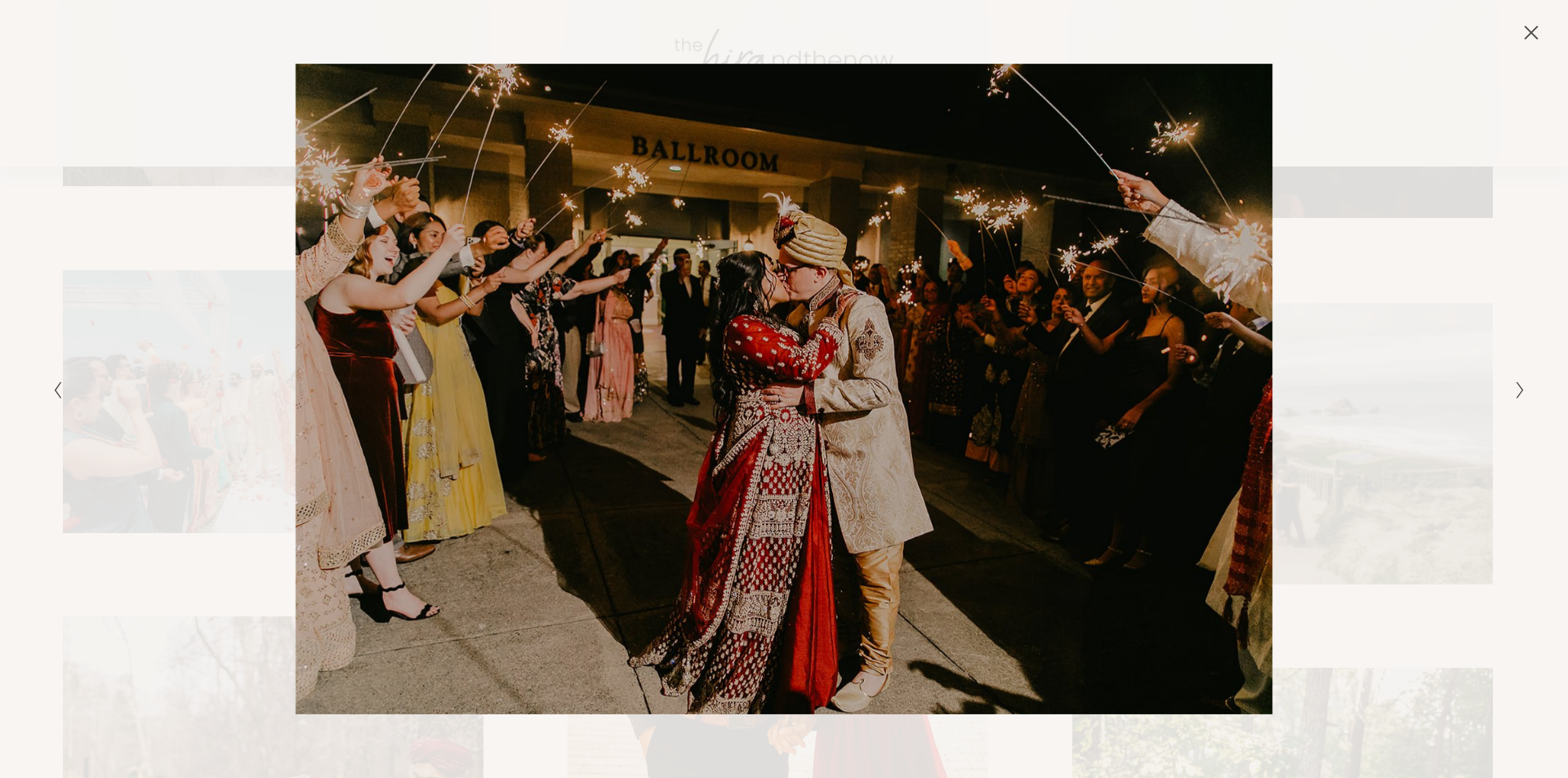
click at [1517, 395] on icon "Next Slide" at bounding box center [1521, 390] width 11 height 19
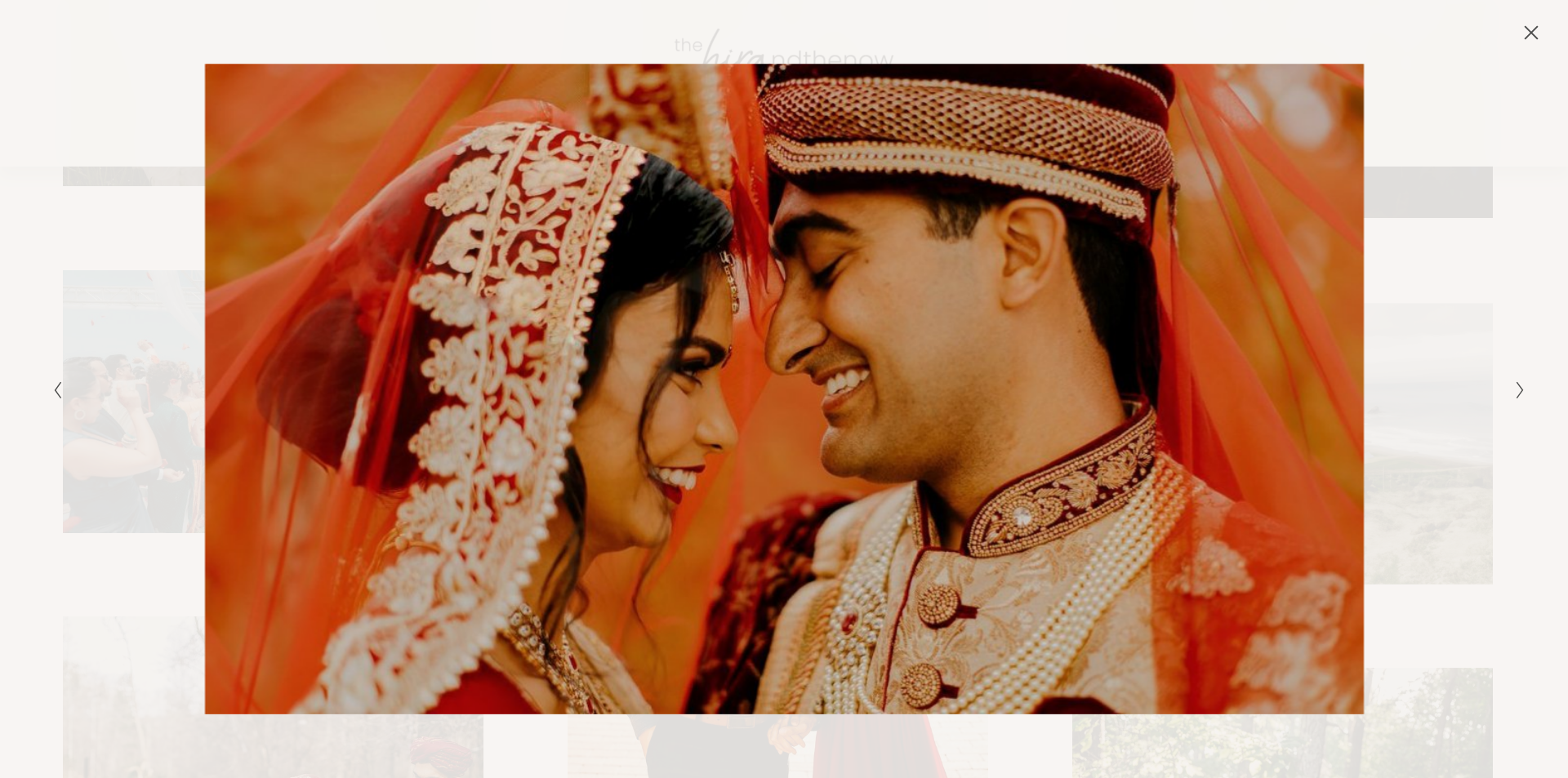
click at [1517, 395] on icon "Next Slide" at bounding box center [1521, 390] width 11 height 19
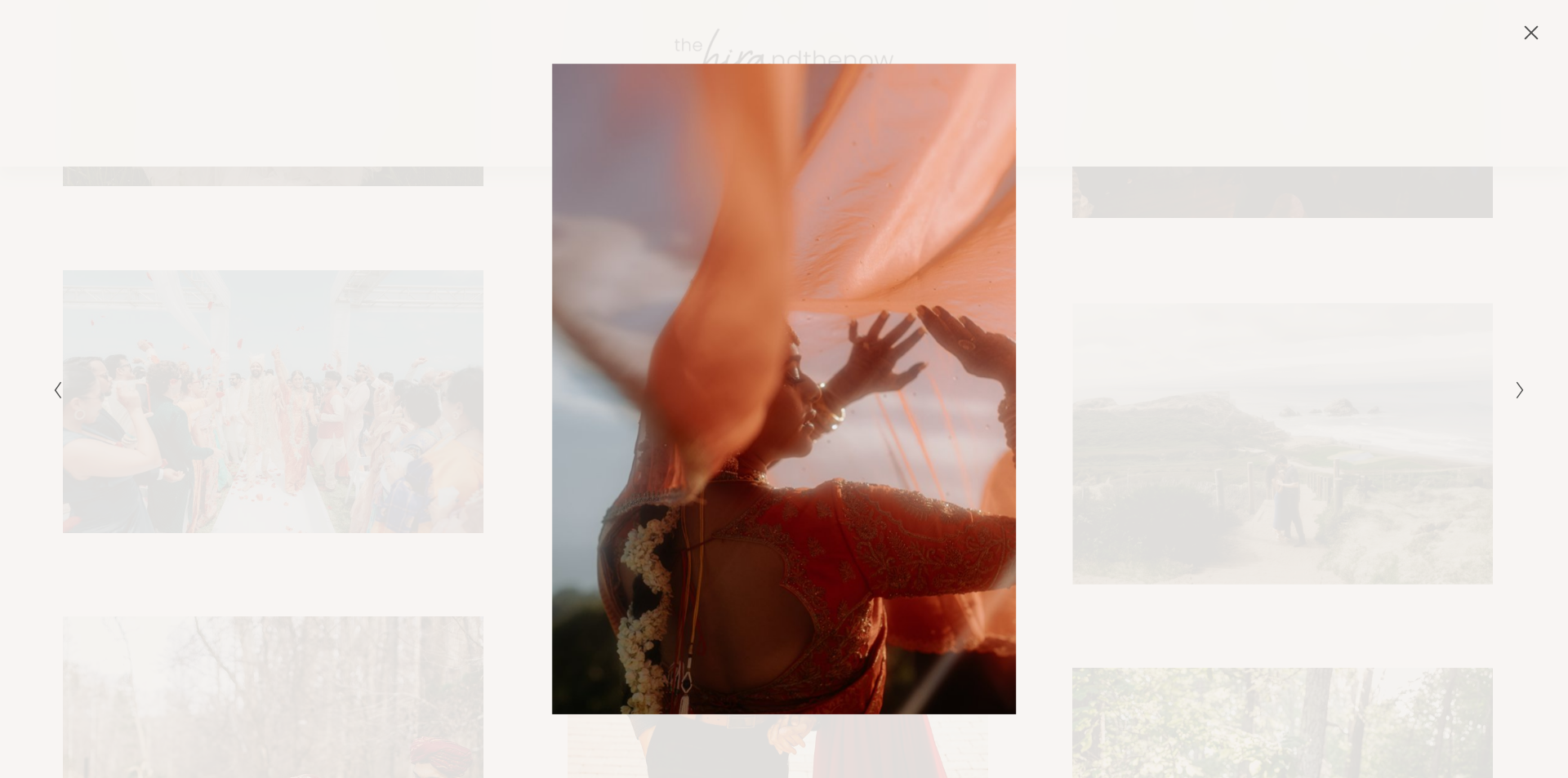
click at [1517, 395] on icon "Next Slide" at bounding box center [1521, 390] width 11 height 19
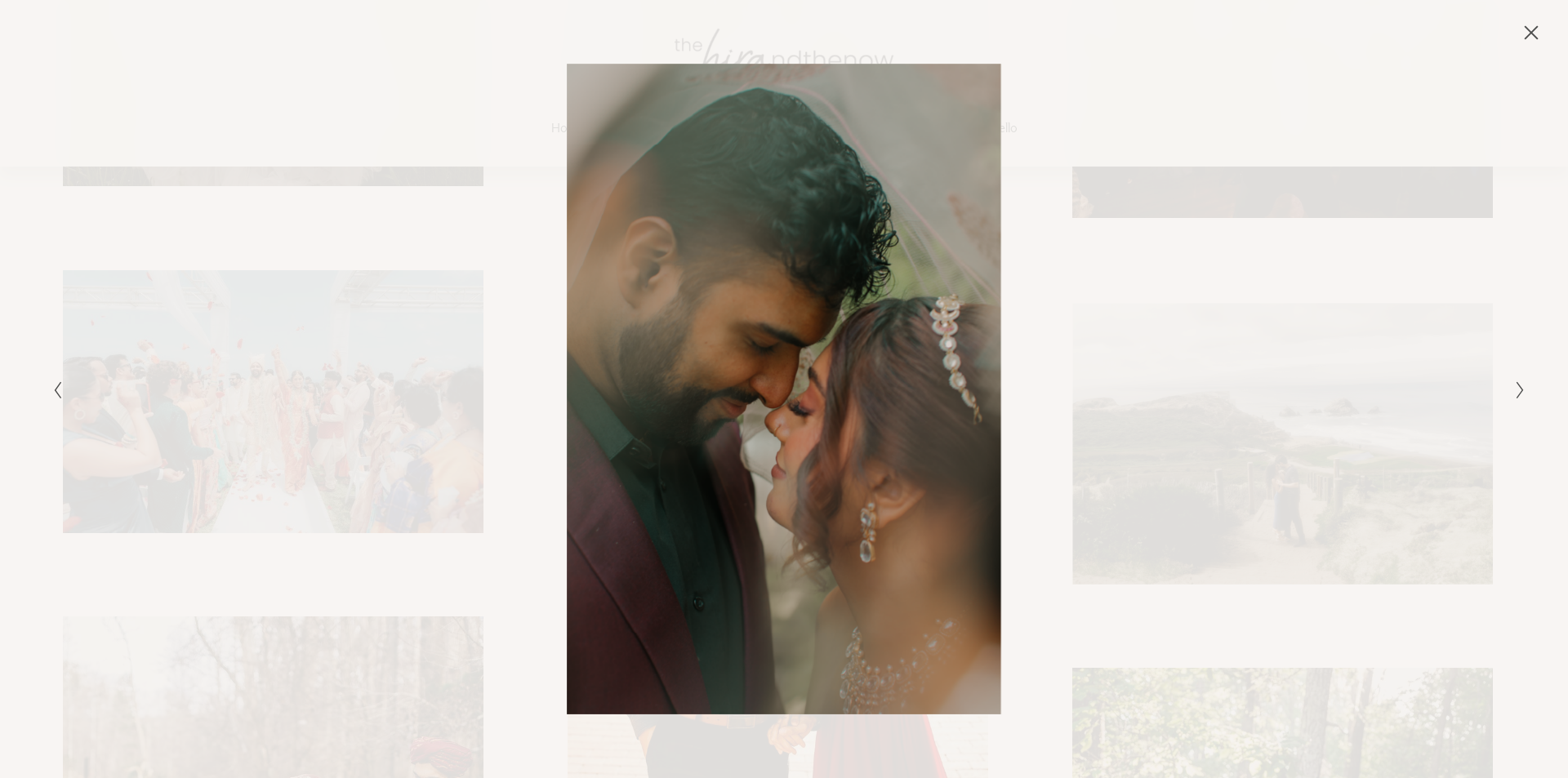
click at [1517, 395] on icon "Next Slide" at bounding box center [1521, 390] width 11 height 19
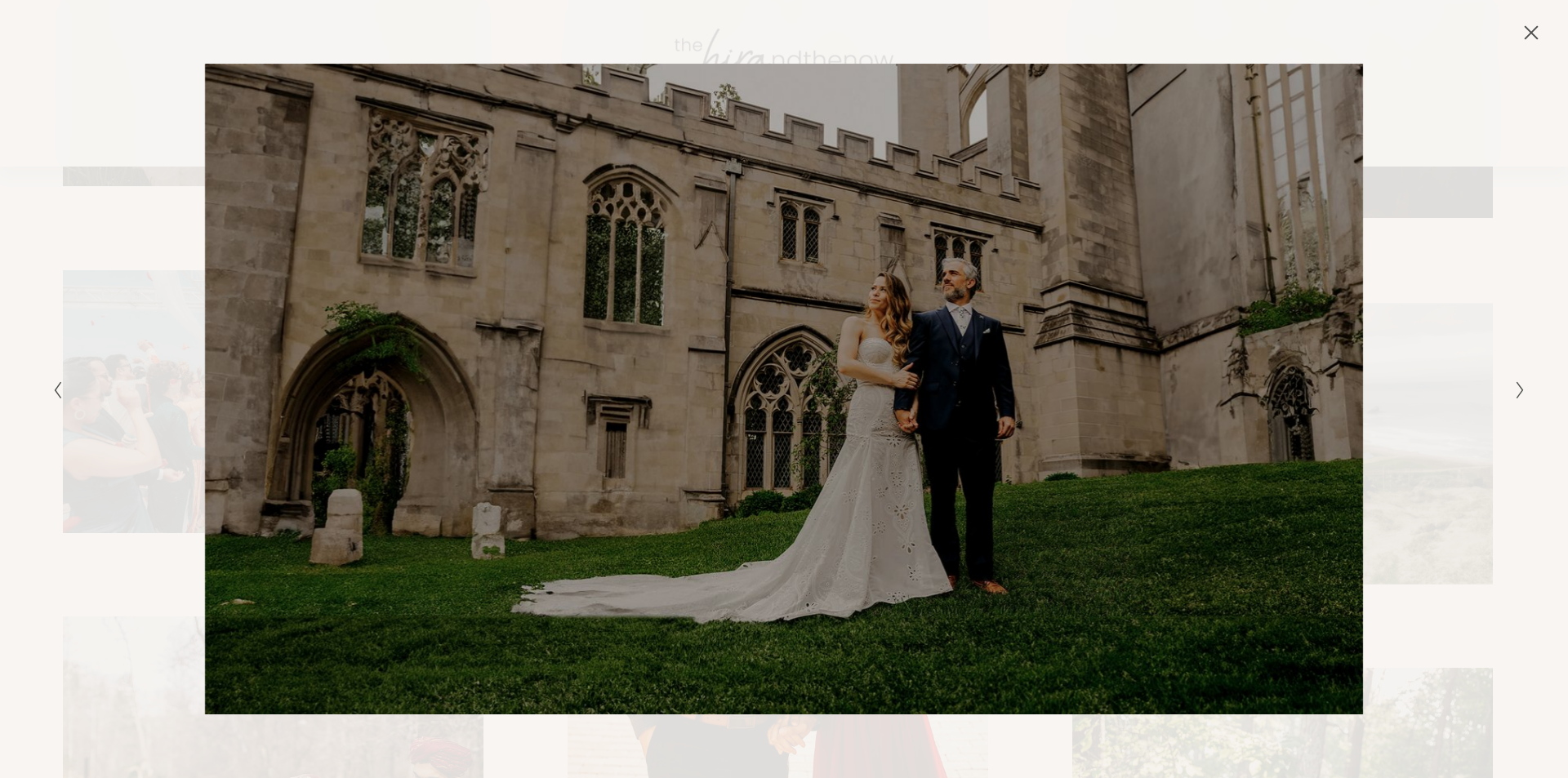
click at [1418, 407] on div "Gallery" at bounding box center [1152, 389] width 737 height 652
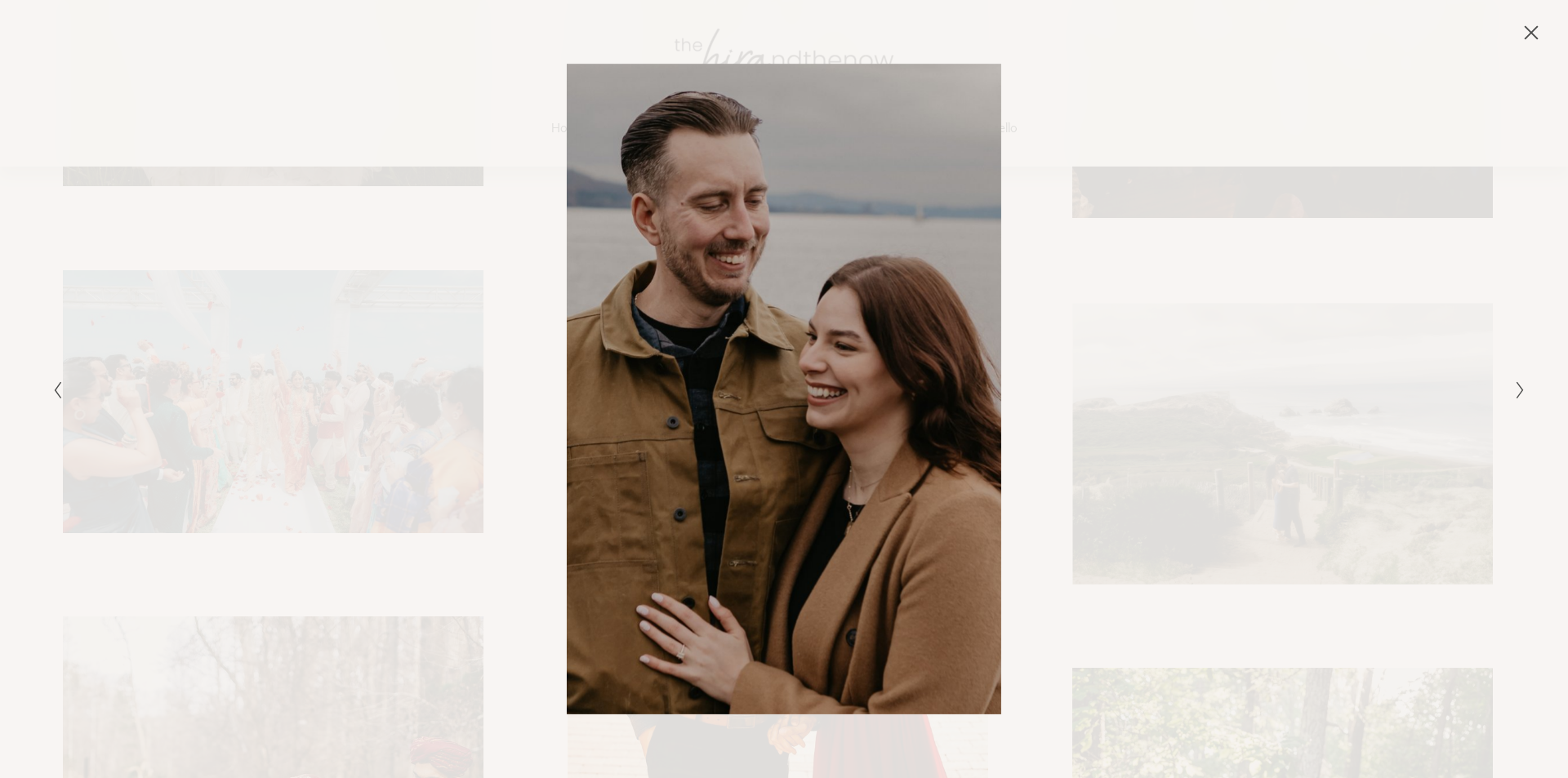
click at [1542, 19] on div "Gallery" at bounding box center [784, 20] width 1568 height 41
click at [1535, 25] on icon "Close" at bounding box center [1531, 33] width 17 height 17
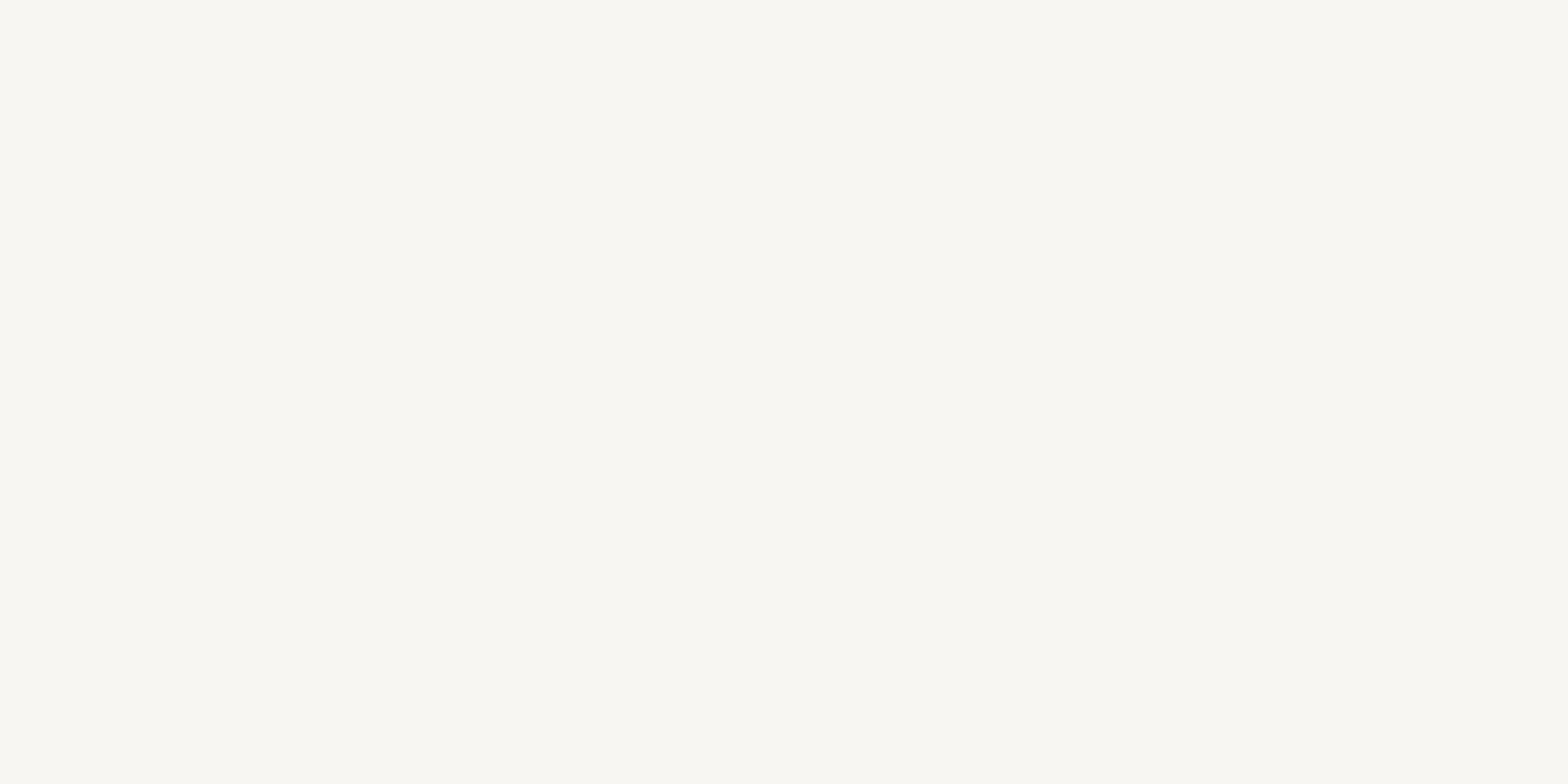
scroll to position [18836, 0]
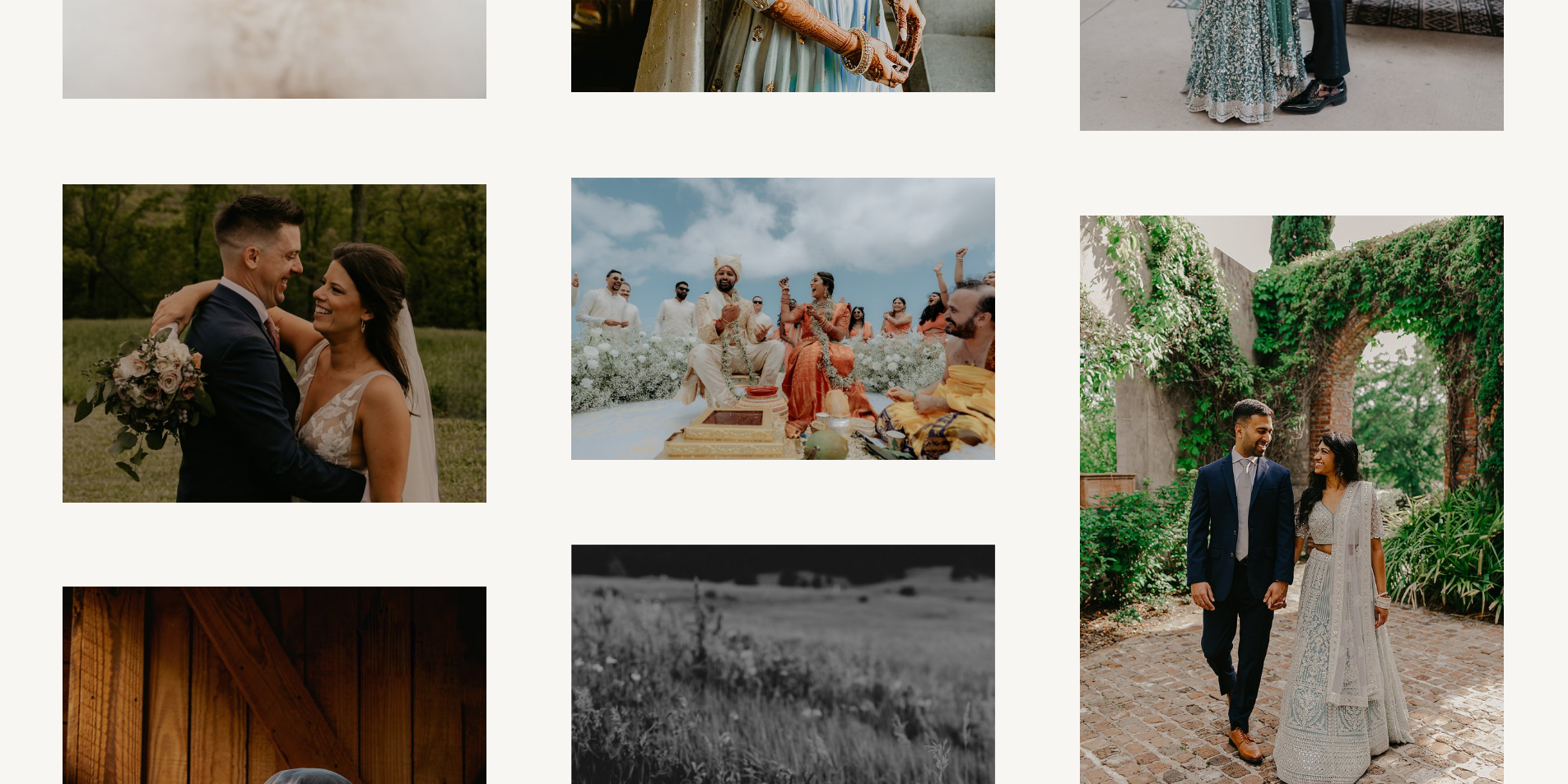
click at [913, 372] on img at bounding box center [783, 319] width 424 height 282
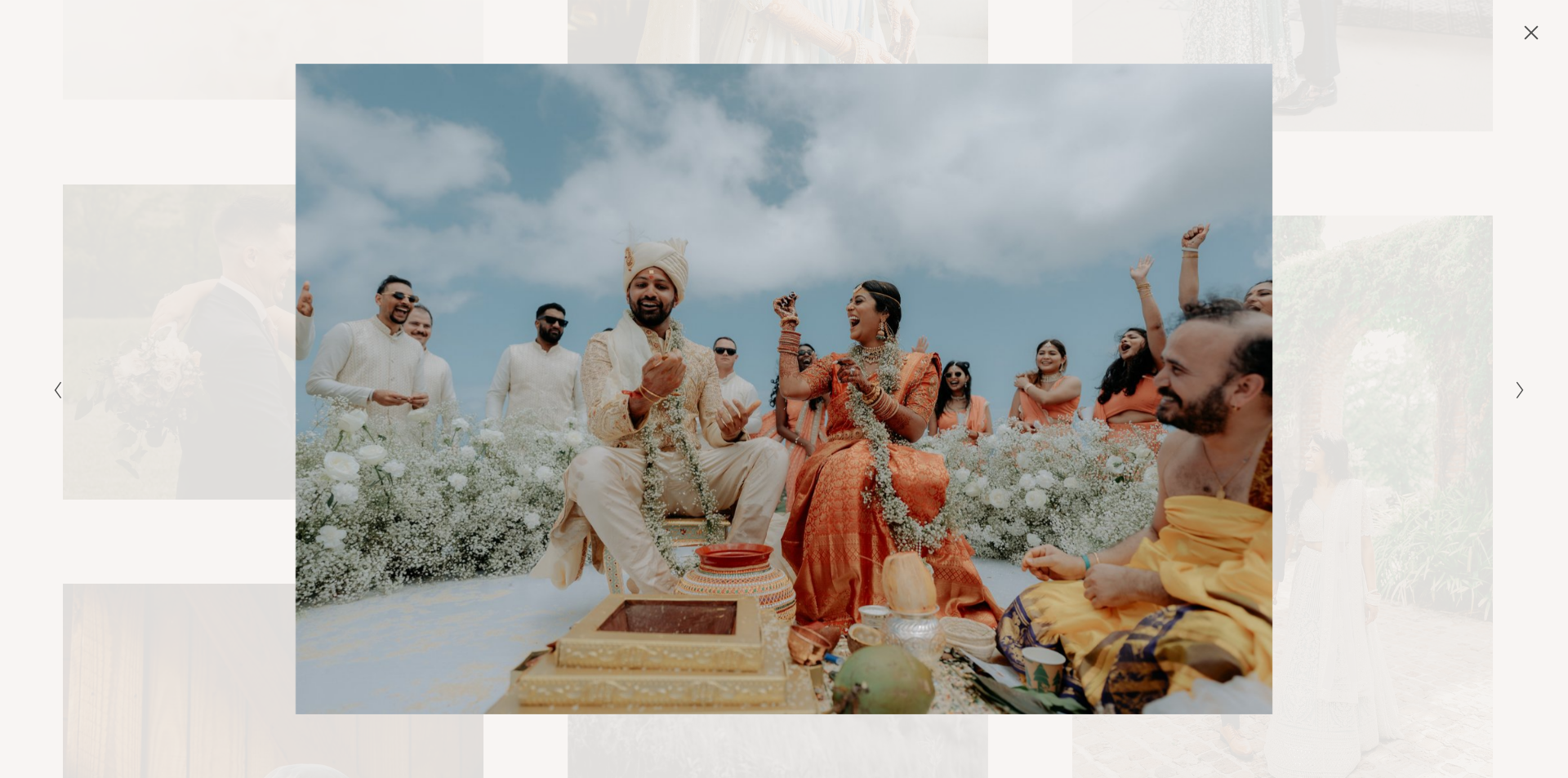
click at [1532, 18] on div "Gallery" at bounding box center [784, 20] width 1568 height 41
click at [1520, 30] on button "Close" at bounding box center [1531, 32] width 26 height 18
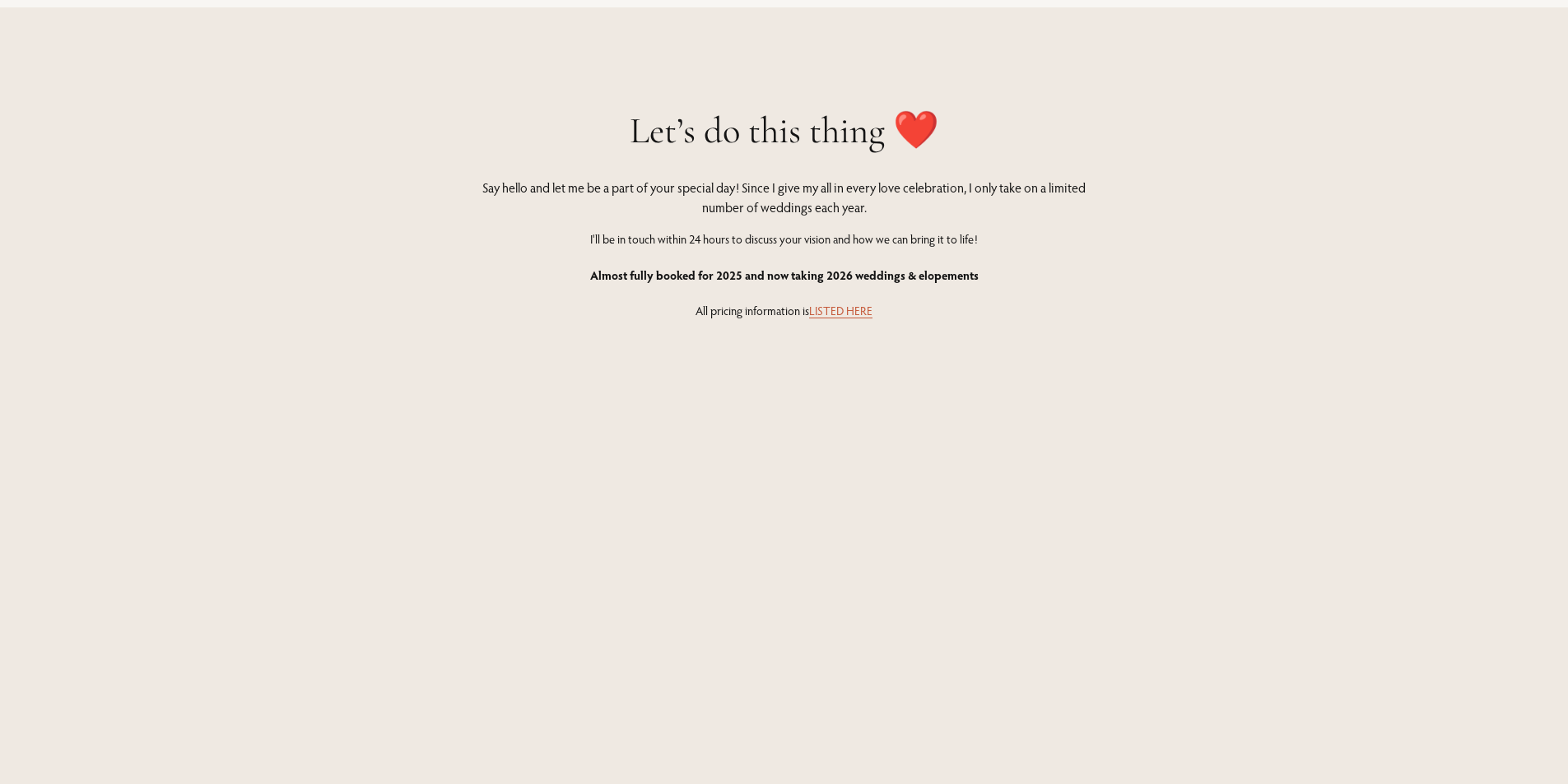
scroll to position [22869, 0]
